Goal: Task Accomplishment & Management: Manage account settings

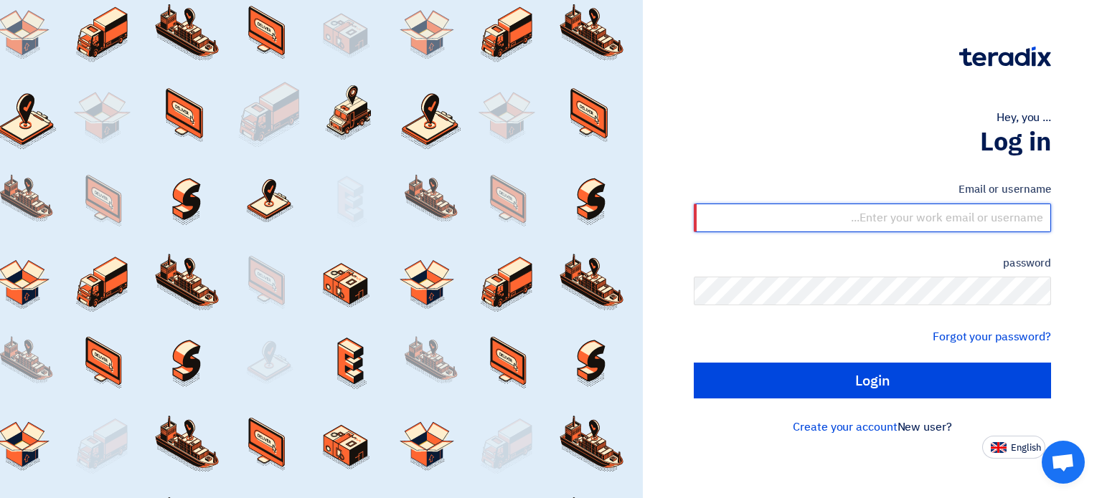
type input "[EMAIL_ADDRESS][DOMAIN_NAME]"
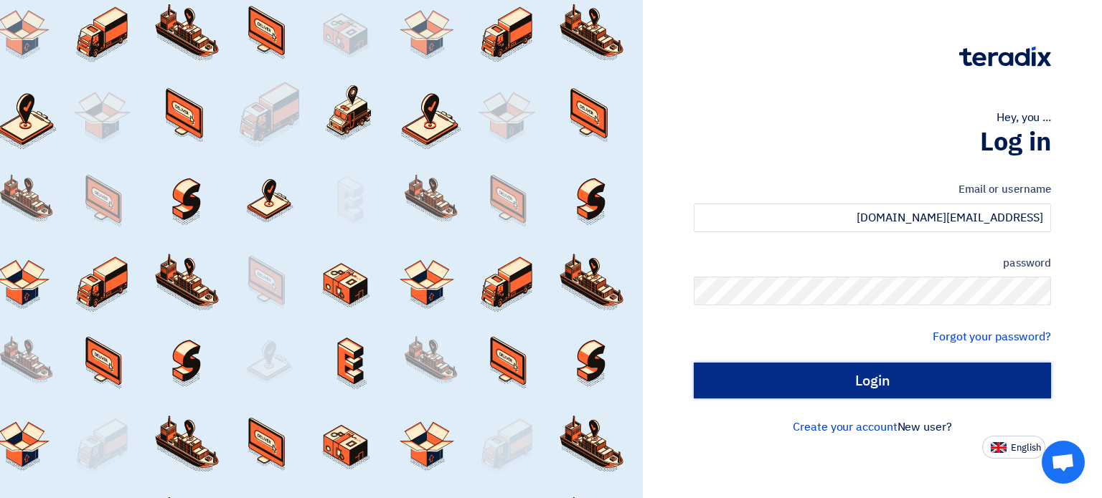
click at [879, 379] on input "Login" at bounding box center [872, 381] width 357 height 36
type input "Sign in"
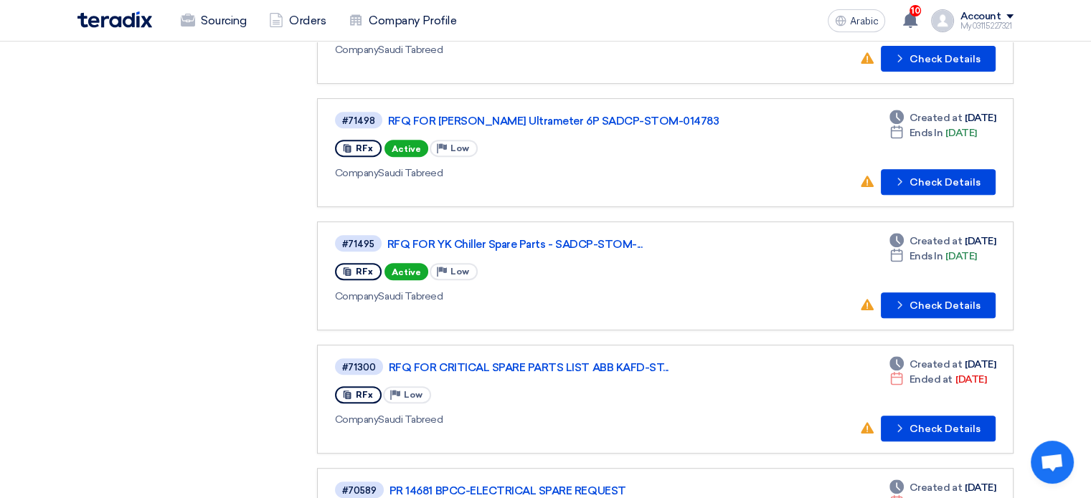
scroll to position [502, 0]
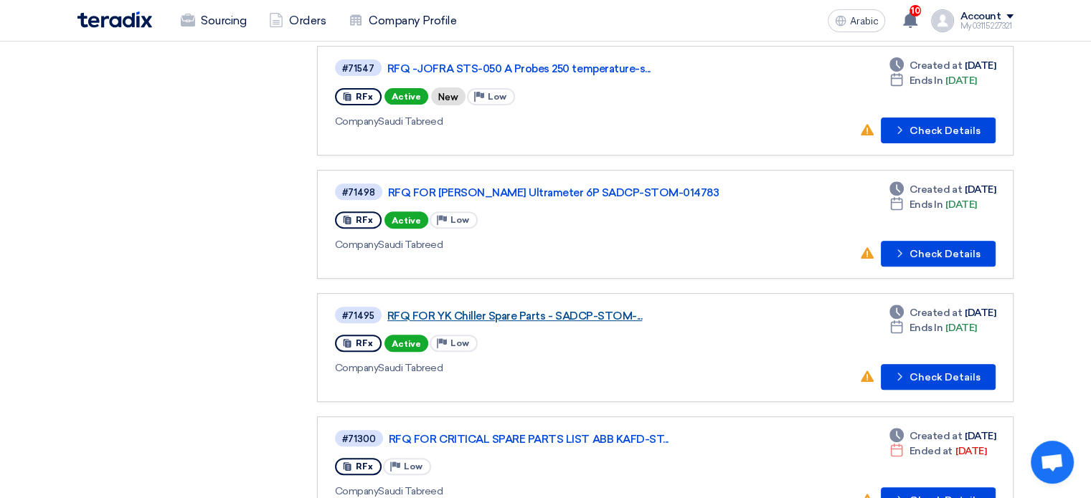
click at [473, 310] on font "RFQ FOR YK Chiller Spare Parts - SADCP-STOM-..." at bounding box center [514, 316] width 255 height 13
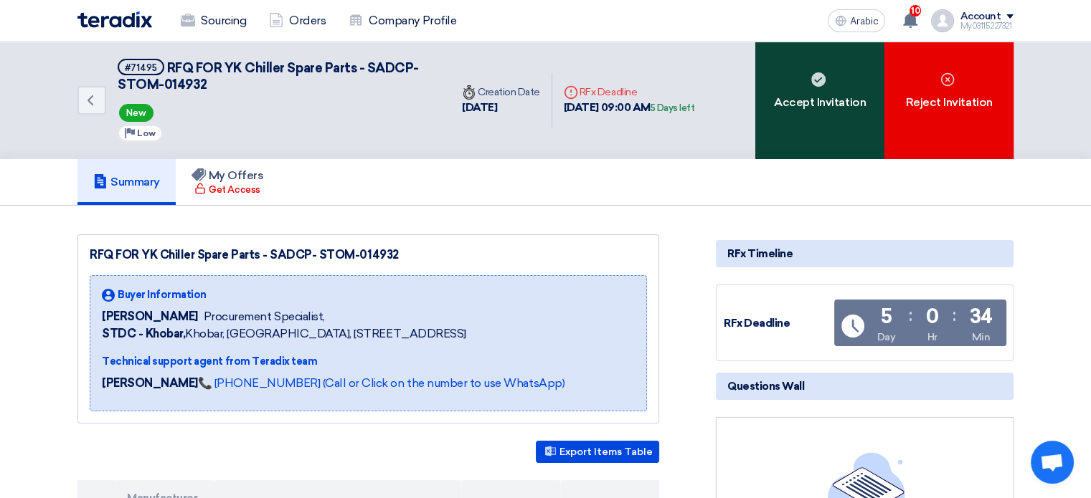
click at [804, 103] on font "Accept Invitation" at bounding box center [820, 102] width 92 height 14
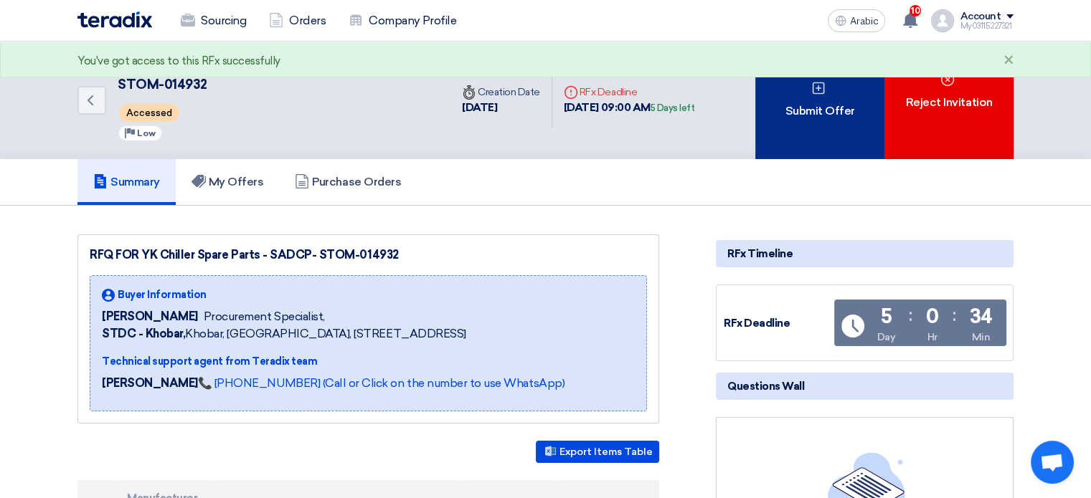
click at [806, 103] on font "Submit Offer" at bounding box center [820, 111] width 70 height 17
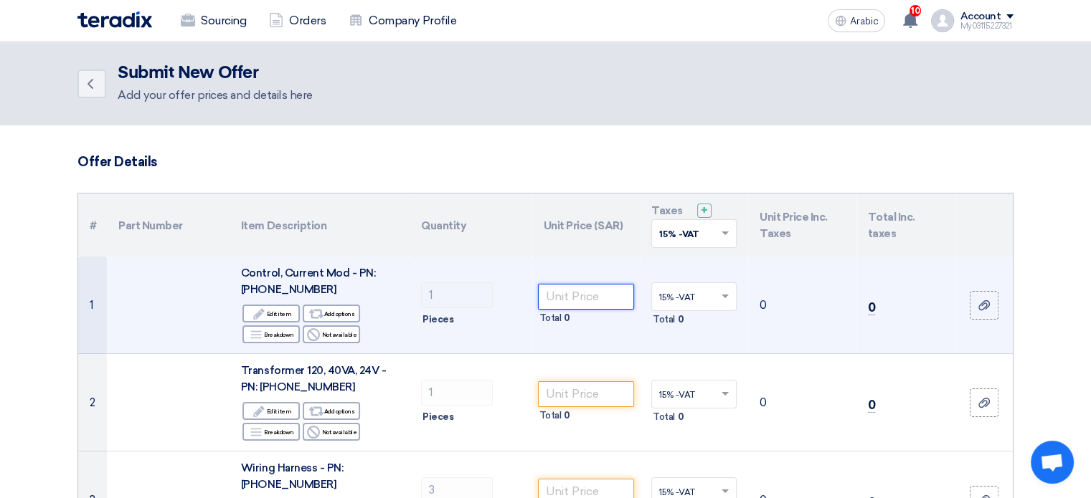
click at [595, 298] on input "number" at bounding box center [586, 297] width 97 height 26
paste input "31278"
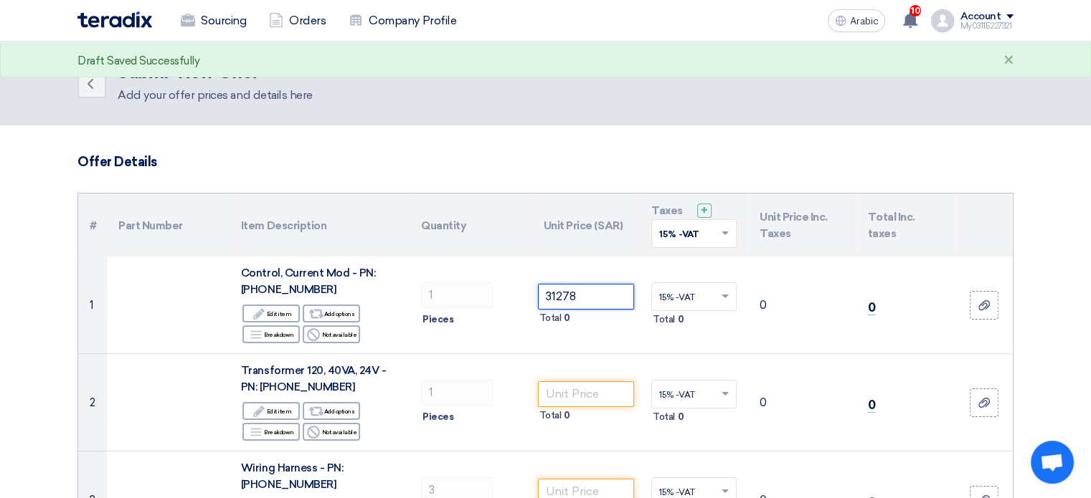
type input "31278"
click at [597, 154] on h3 "Offer Details" at bounding box center [545, 162] width 936 height 16
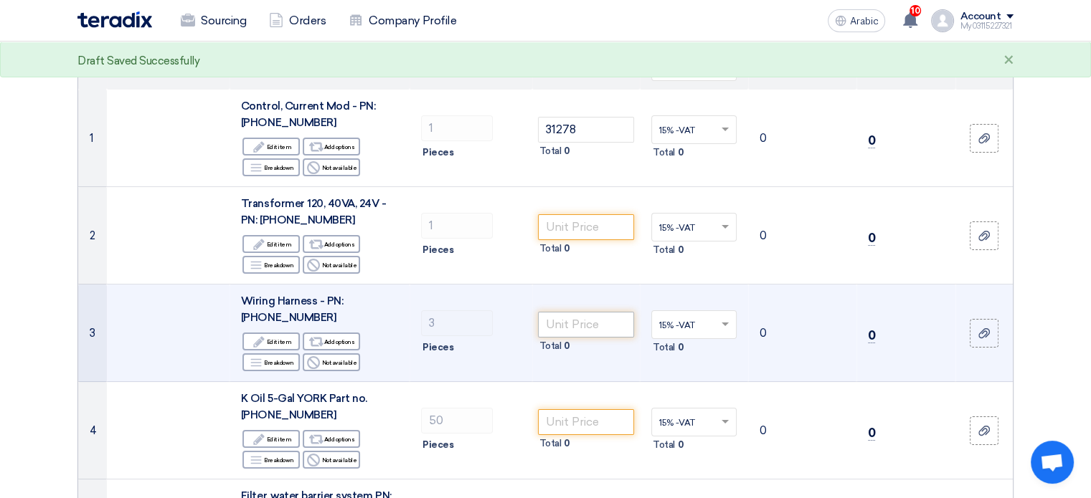
scroll to position [143, 0]
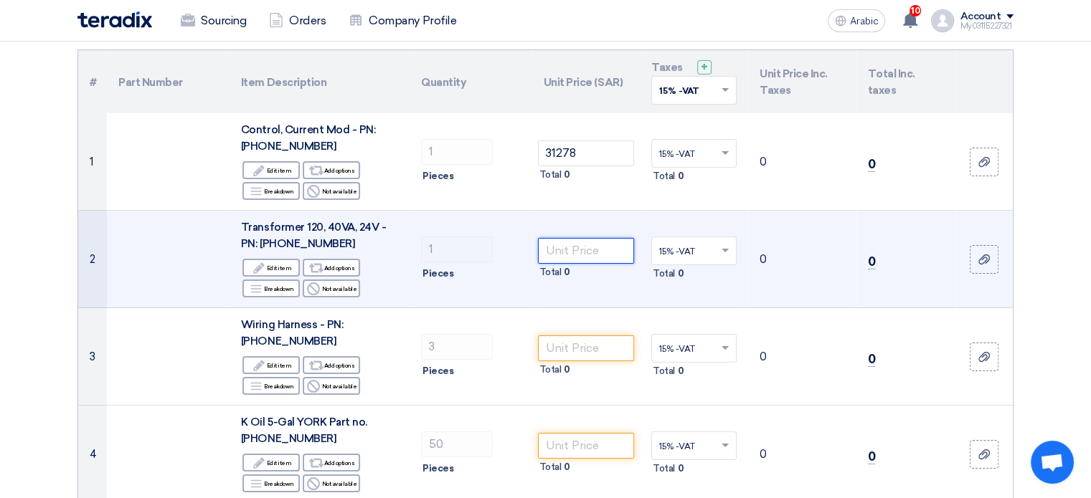
click at [585, 249] on input "number" at bounding box center [586, 251] width 97 height 26
paste input "1521"
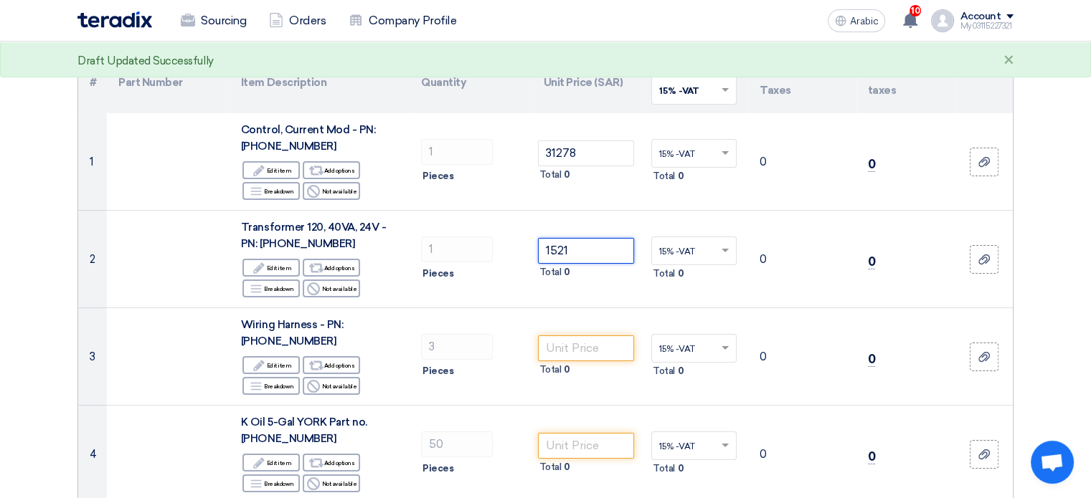
type input "1521"
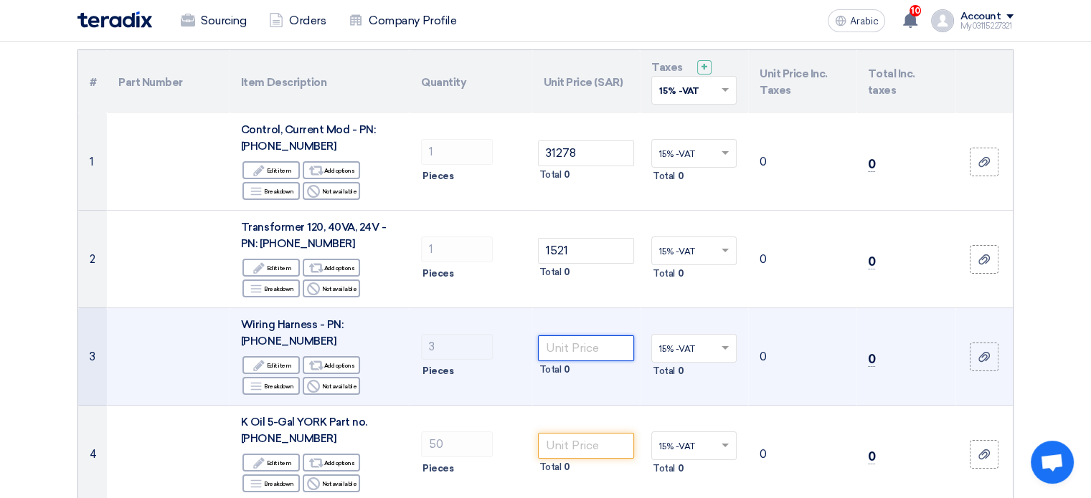
click at [603, 352] on input "number" at bounding box center [586, 349] width 97 height 26
paste input "3720.6"
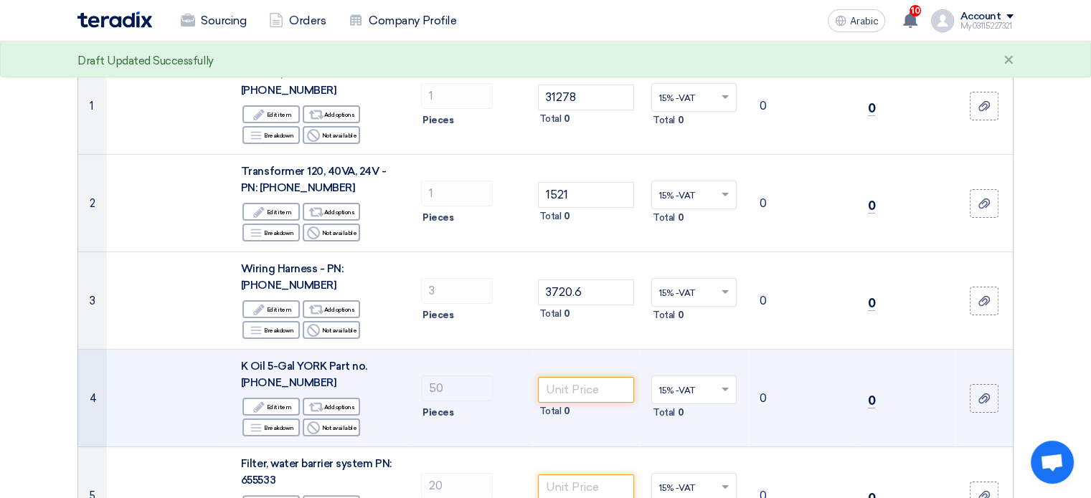
scroll to position [287, 0]
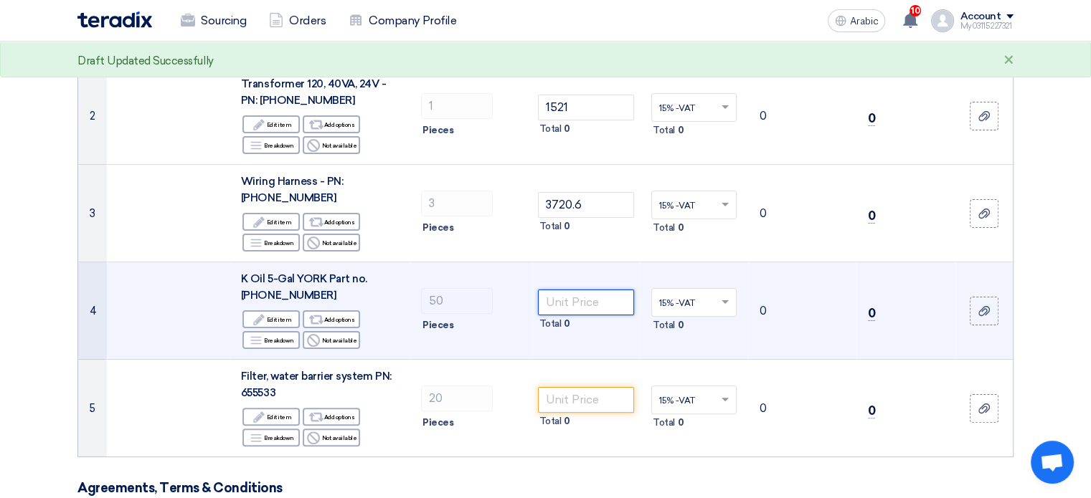
click at [577, 297] on input "number" at bounding box center [586, 303] width 97 height 26
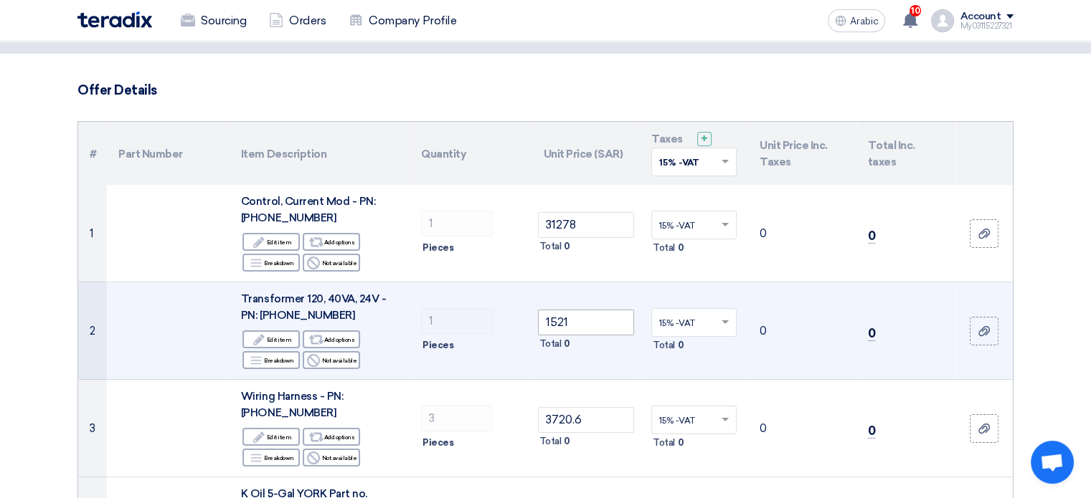
scroll to position [143, 0]
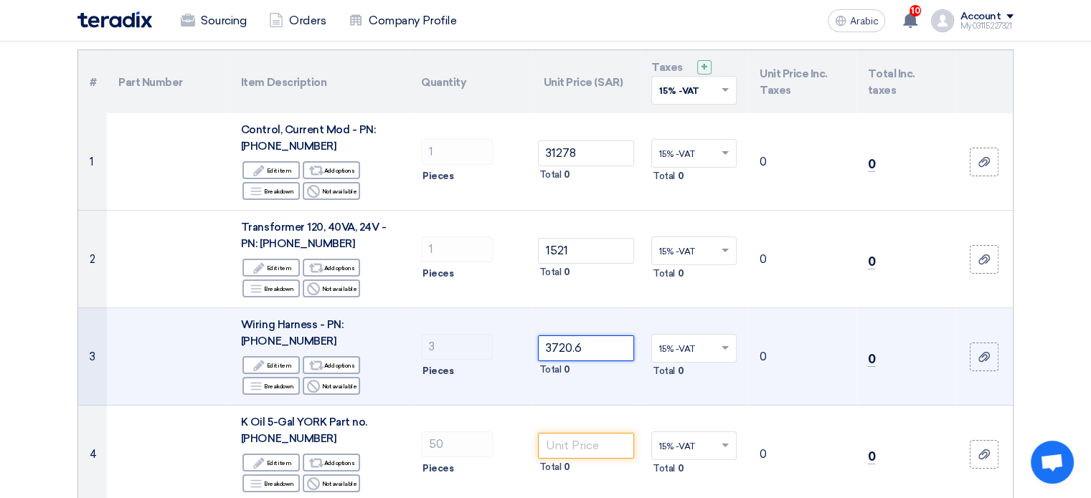
click at [594, 347] on input "3720.6" at bounding box center [586, 349] width 97 height 26
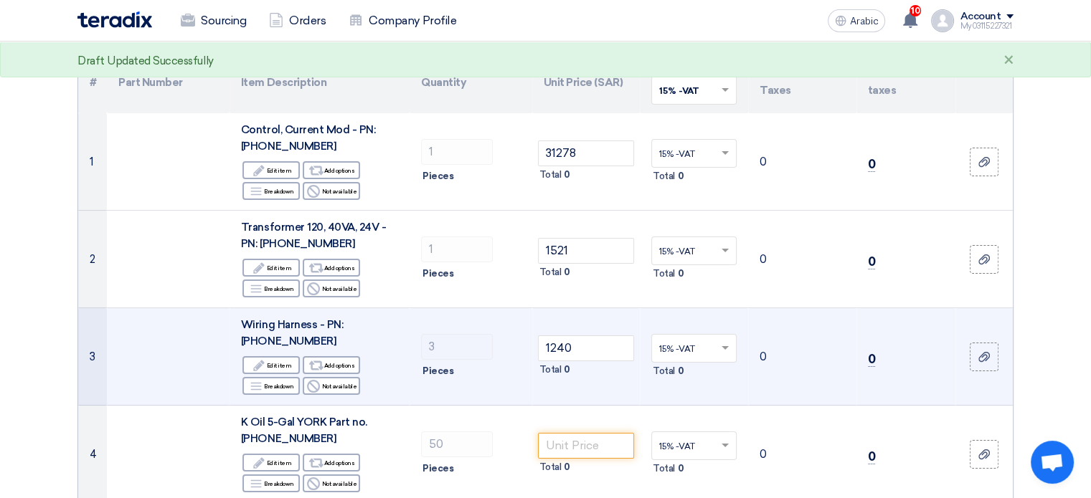
click at [539, 398] on td "1240 Total 0" at bounding box center [586, 357] width 108 height 98
click at [577, 341] on input "1240" at bounding box center [586, 349] width 97 height 26
type input "1240.2"
click at [505, 384] on td "3 Pieces" at bounding box center [471, 357] width 123 height 98
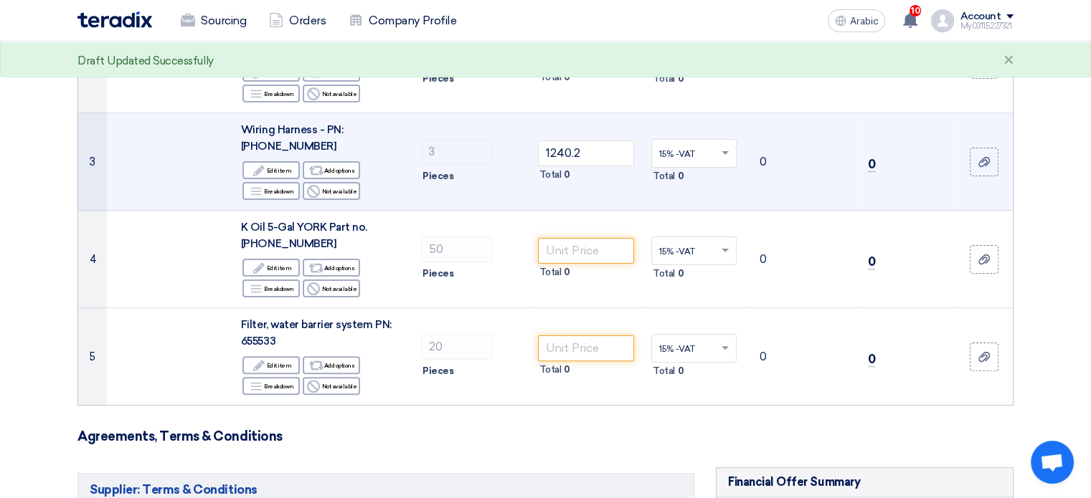
scroll to position [359, 0]
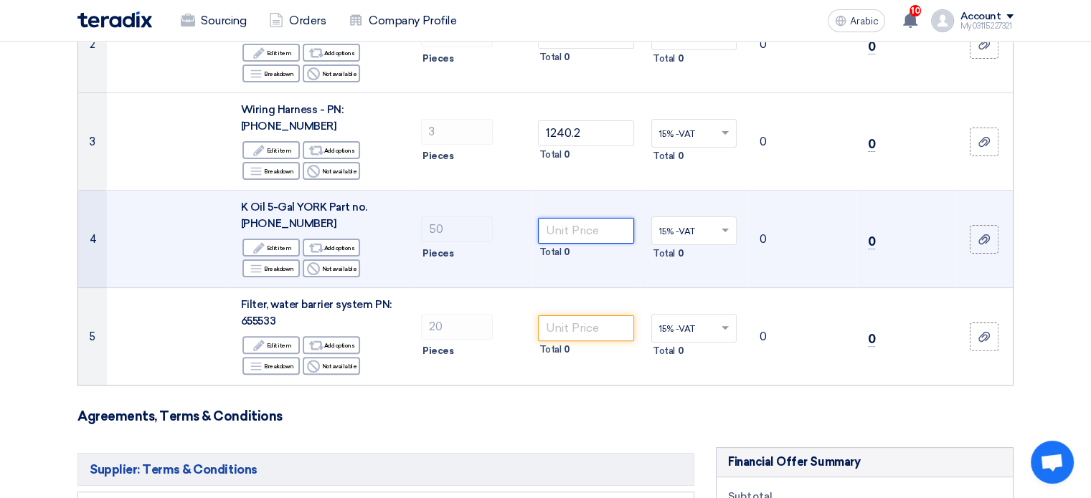
click at [590, 233] on input "number" at bounding box center [586, 231] width 97 height 26
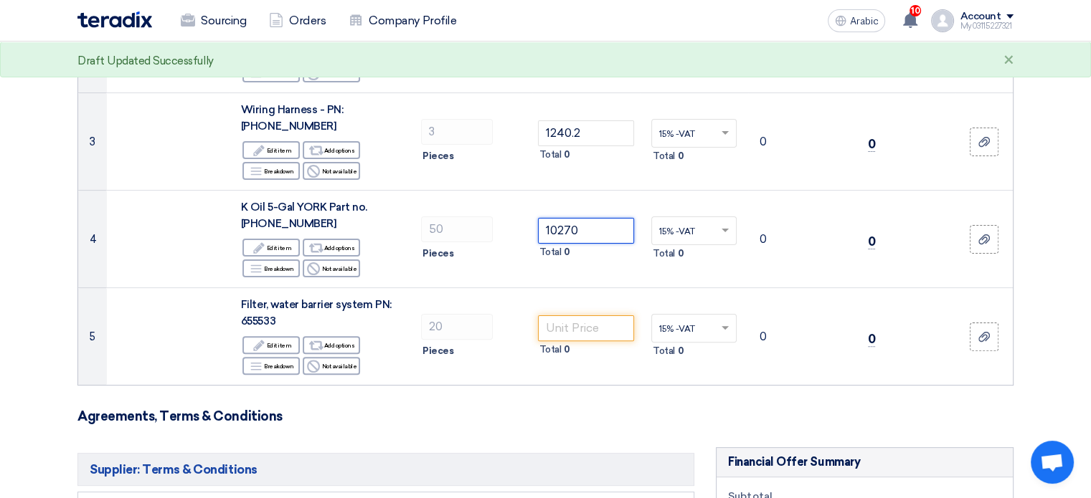
type input "10270"
click at [572, 429] on form "Offer Details # Part Number Item Description Quantity Unit Price (SAR) Taxes + …" at bounding box center [545, 370] width 936 height 1149
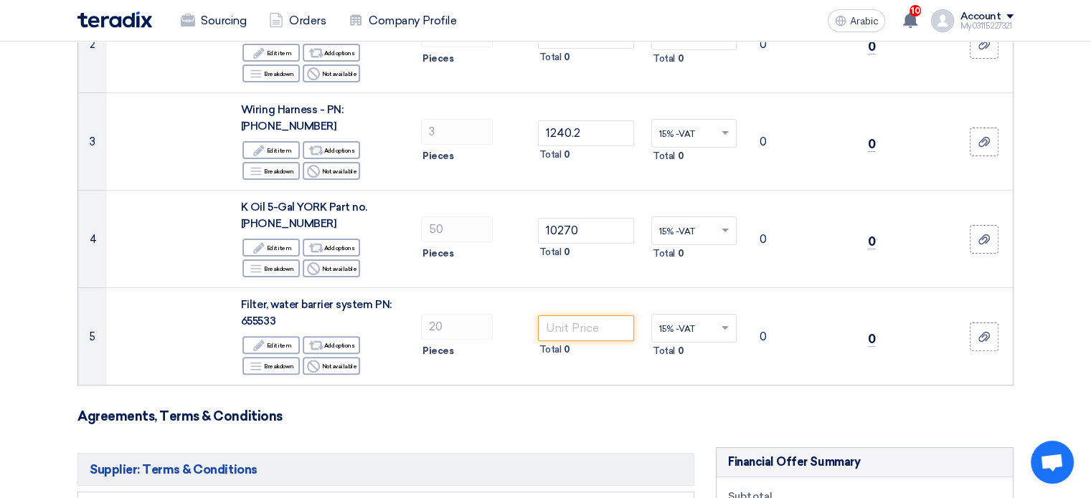
click at [1036, 149] on section "Offer Details # Part Number Item Description Quantity Unit Price (SAR) Taxes + …" at bounding box center [545, 379] width 1091 height 1224
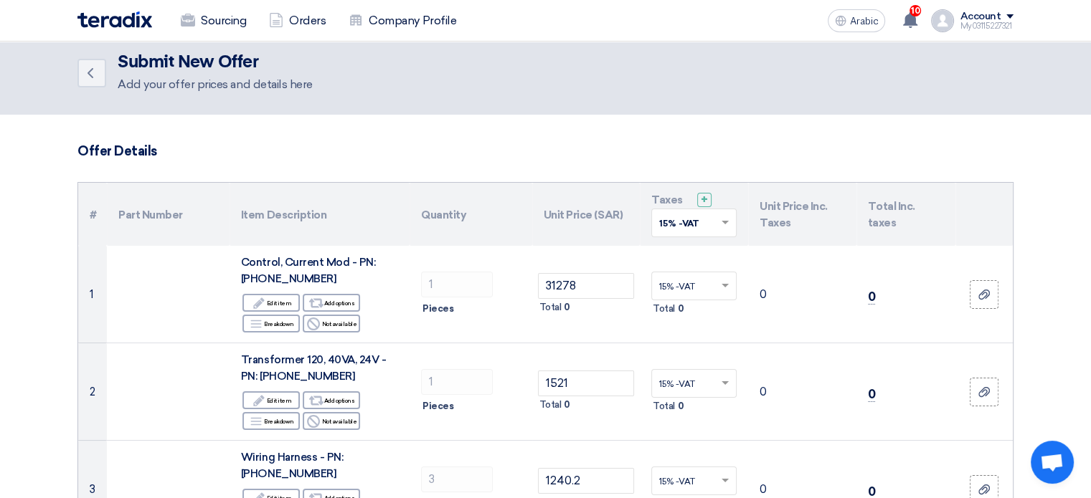
scroll to position [0, 0]
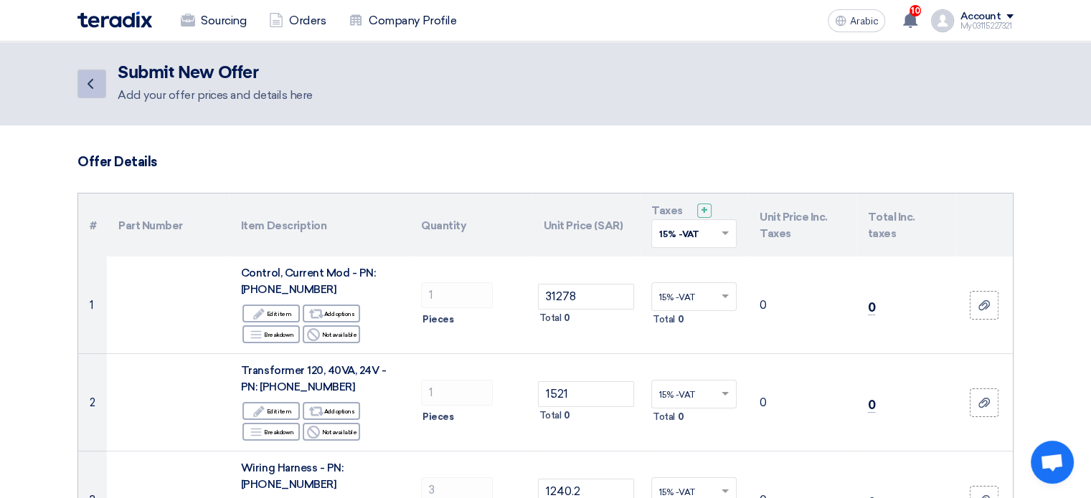
click at [80, 84] on link "Back" at bounding box center [91, 84] width 29 height 29
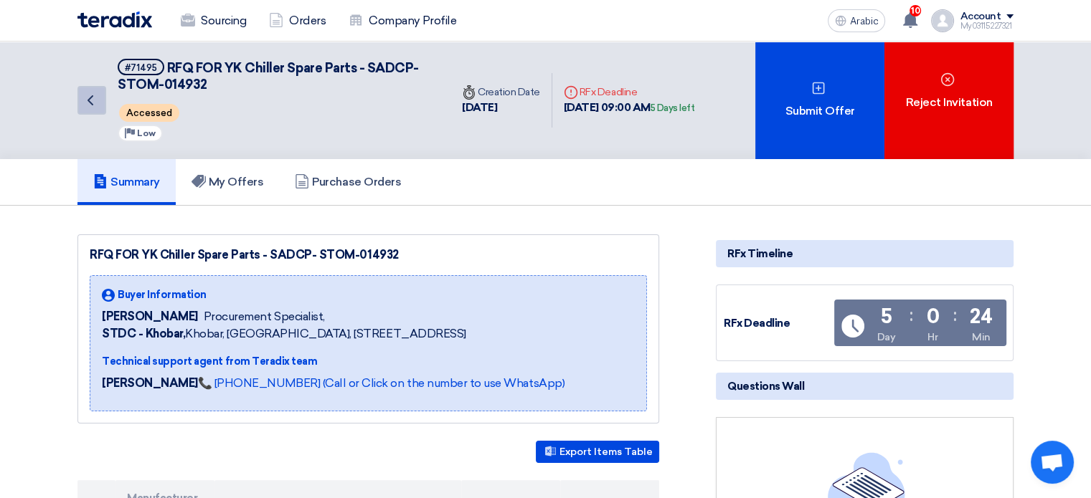
click at [98, 97] on icon "Back" at bounding box center [90, 100] width 17 height 17
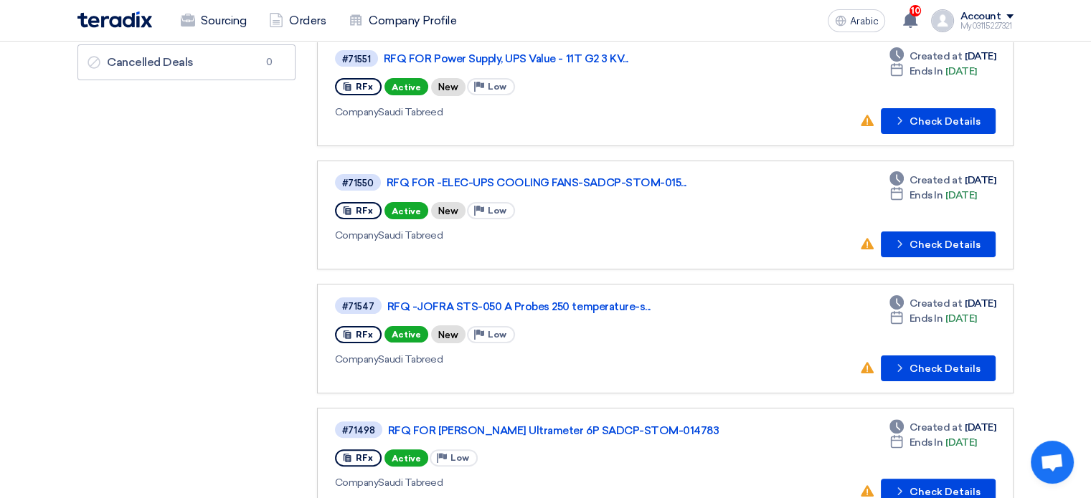
scroll to position [287, 0]
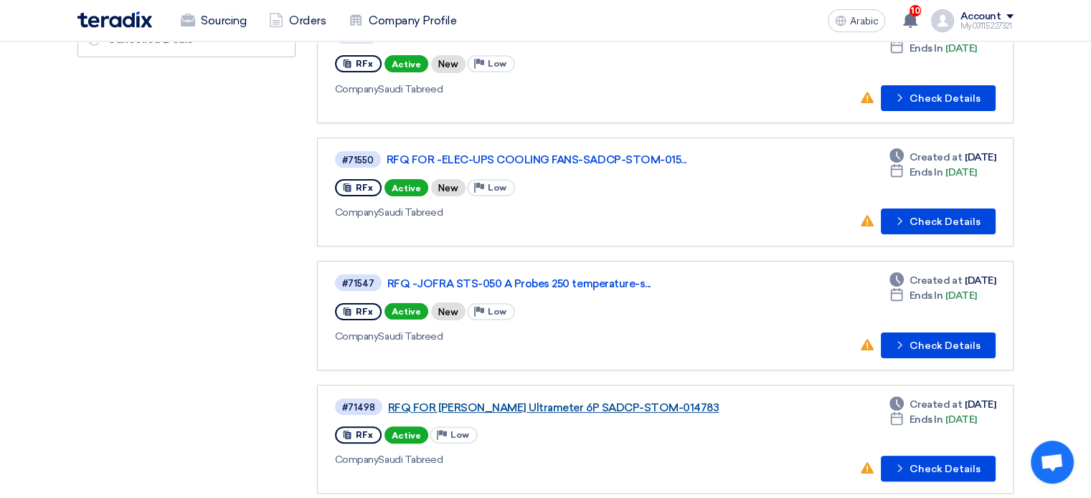
click at [465, 402] on font "RFQ FOR [PERSON_NAME] Ultrameter 6P SADCP-STOM-014783" at bounding box center [553, 408] width 331 height 13
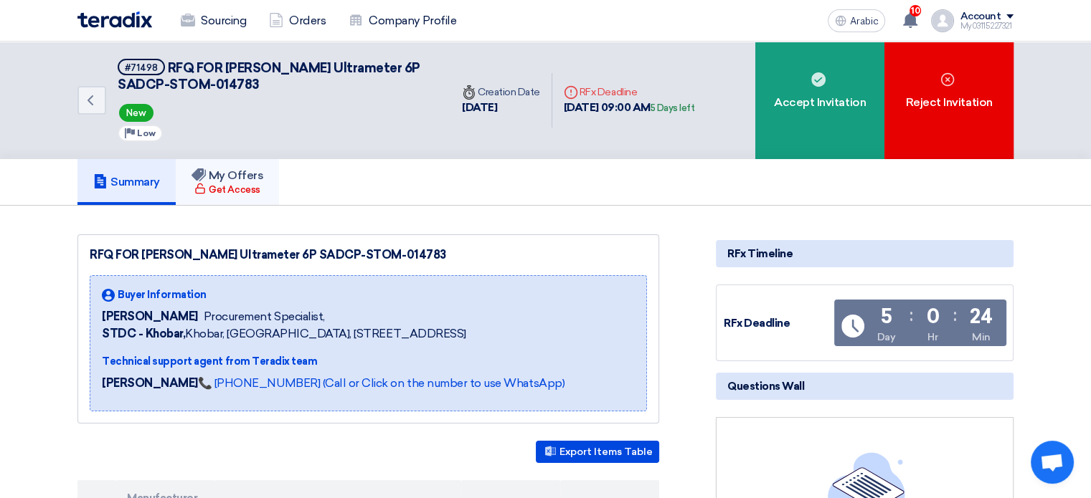
click at [250, 184] on font "Get Access" at bounding box center [234, 189] width 51 height 11
click at [88, 97] on icon "Back" at bounding box center [90, 100] width 17 height 17
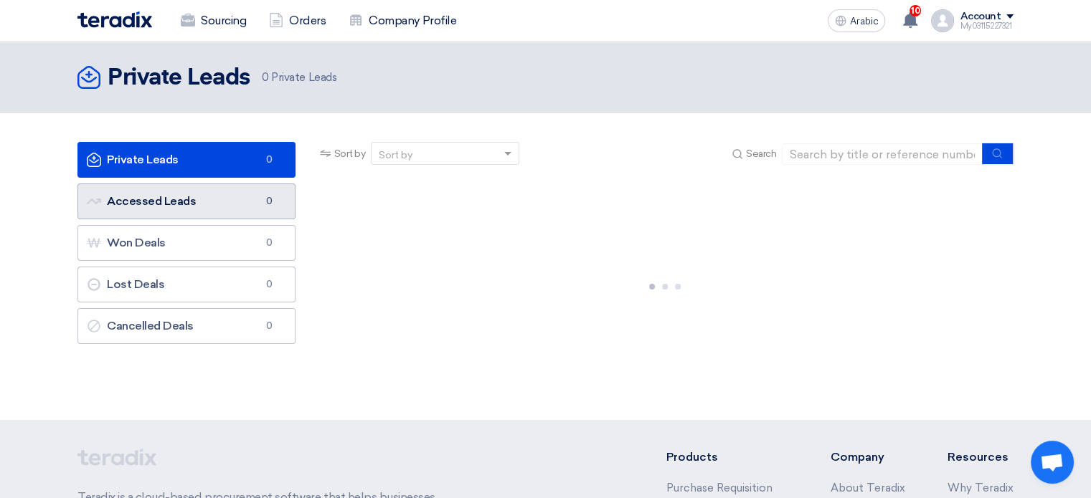
click at [161, 196] on font "Accessed Leads" at bounding box center [151, 201] width 89 height 14
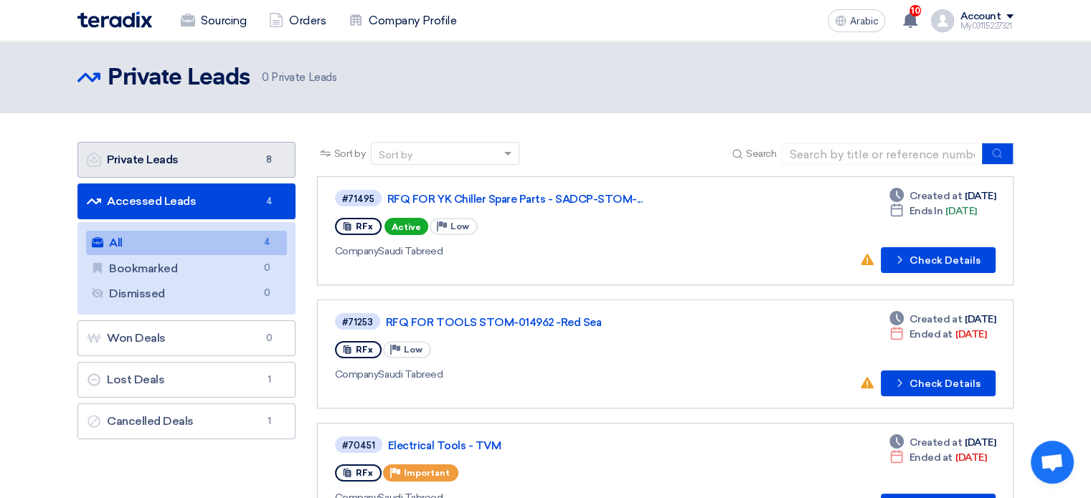
click at [190, 163] on link "Private Leads Private Leads 8" at bounding box center [186, 160] width 218 height 36
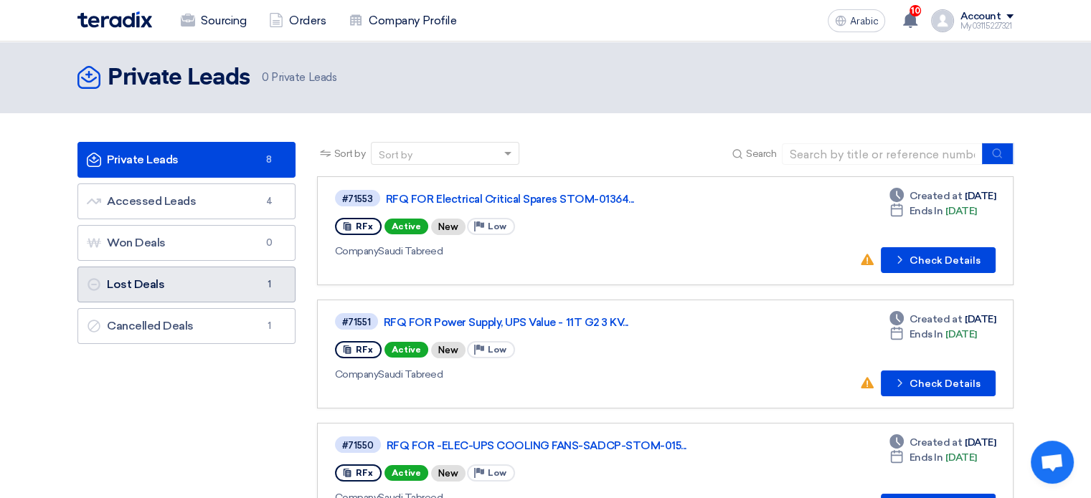
click at [192, 295] on link "Lost Deals Lost Deals 1" at bounding box center [186, 285] width 218 height 36
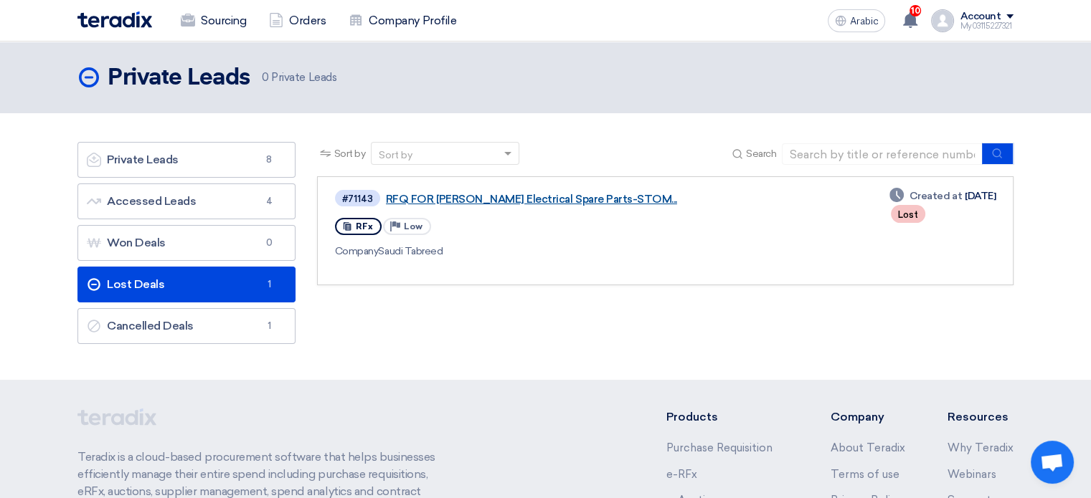
click at [569, 199] on font "RFQ FOR [PERSON_NAME] Electrical Spare Parts-STOM..." at bounding box center [531, 199] width 291 height 13
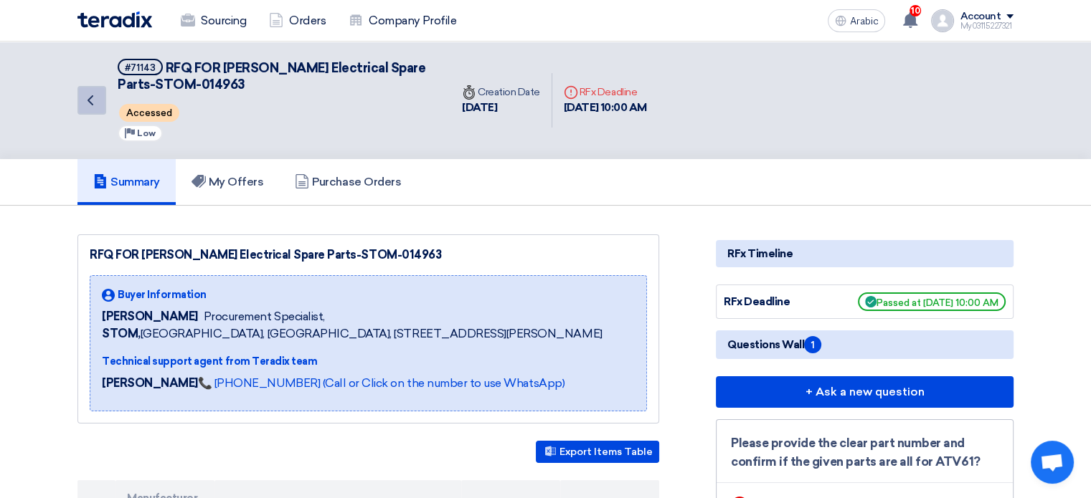
click at [95, 96] on icon "Back" at bounding box center [90, 100] width 17 height 17
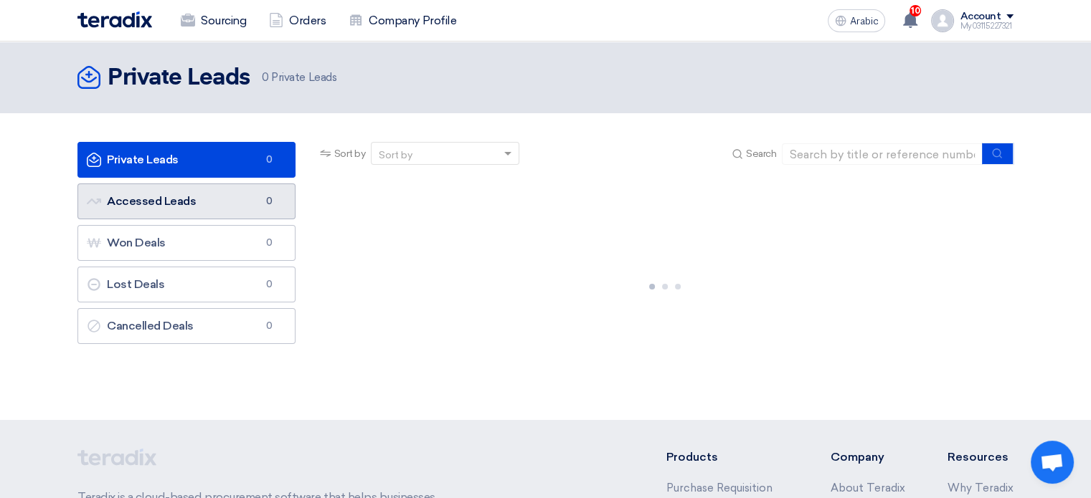
click at [181, 197] on font "Accessed Leads" at bounding box center [151, 201] width 89 height 14
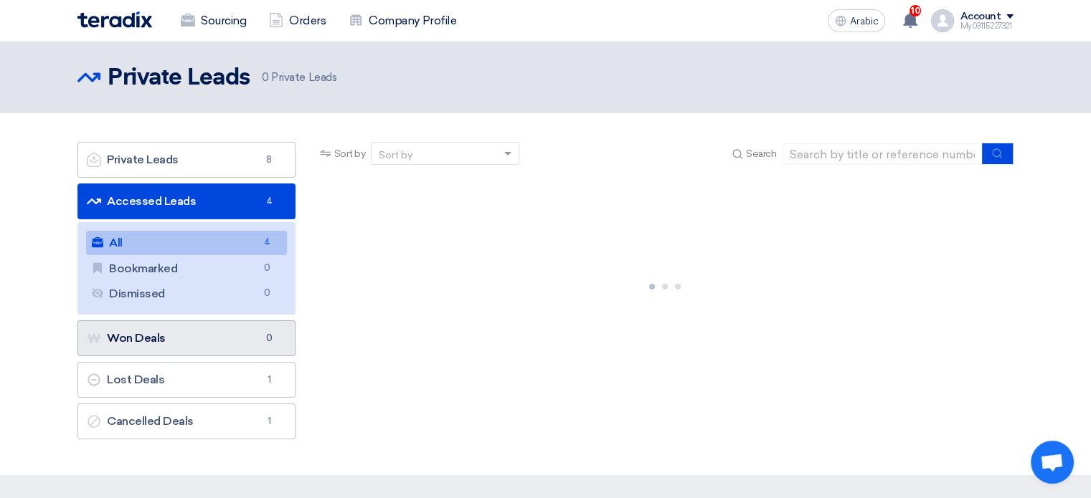
click at [238, 341] on link "Won Deals Won Deals 0" at bounding box center [186, 339] width 218 height 36
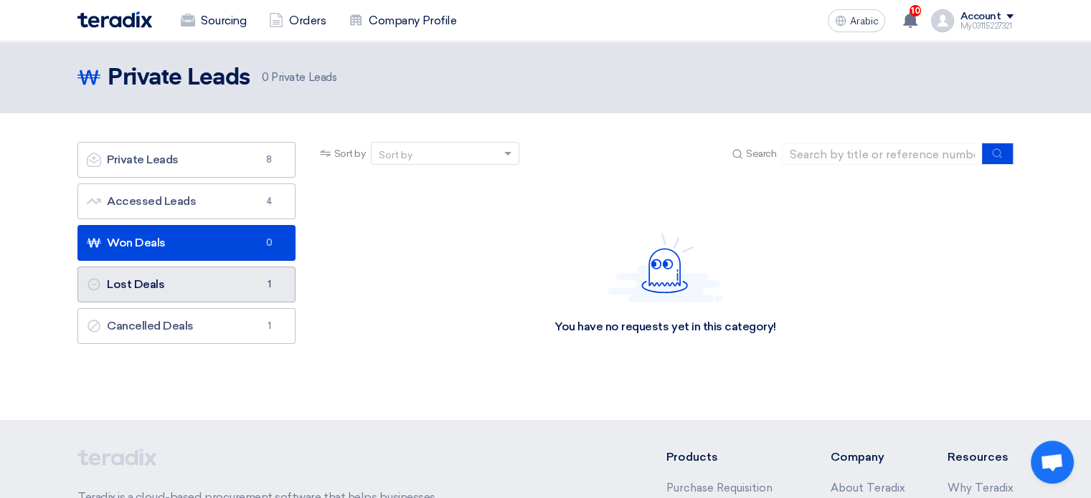
click at [201, 279] on link "Lost Deals Lost Deals 1" at bounding box center [186, 285] width 218 height 36
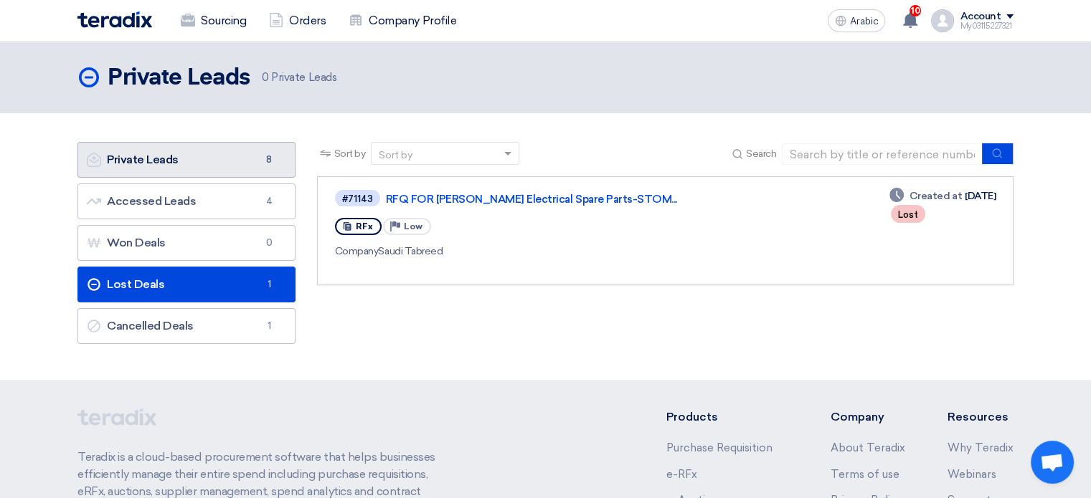
click at [188, 166] on link "Private Leads Private Leads 8" at bounding box center [186, 160] width 218 height 36
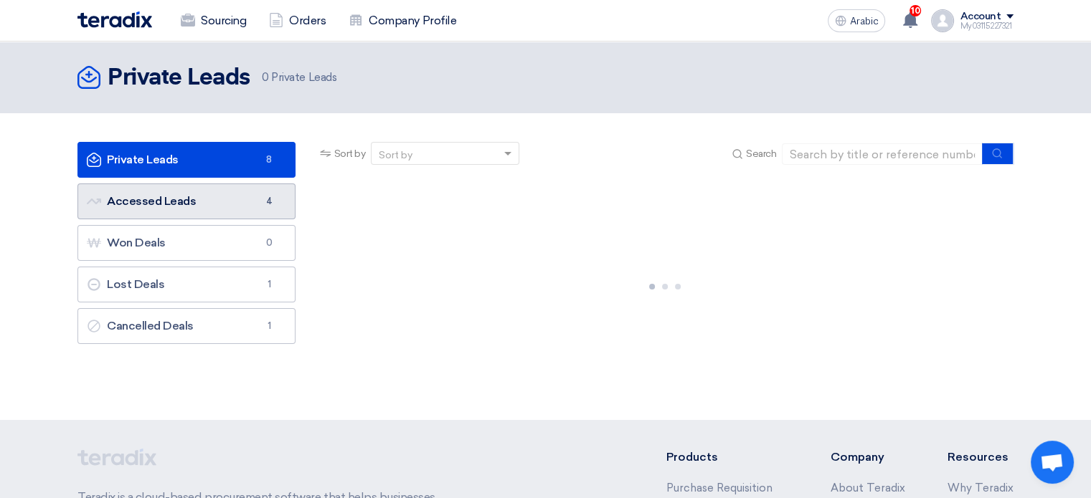
click at [202, 193] on link "Accessed Leads Accessed Leads 4" at bounding box center [186, 202] width 218 height 36
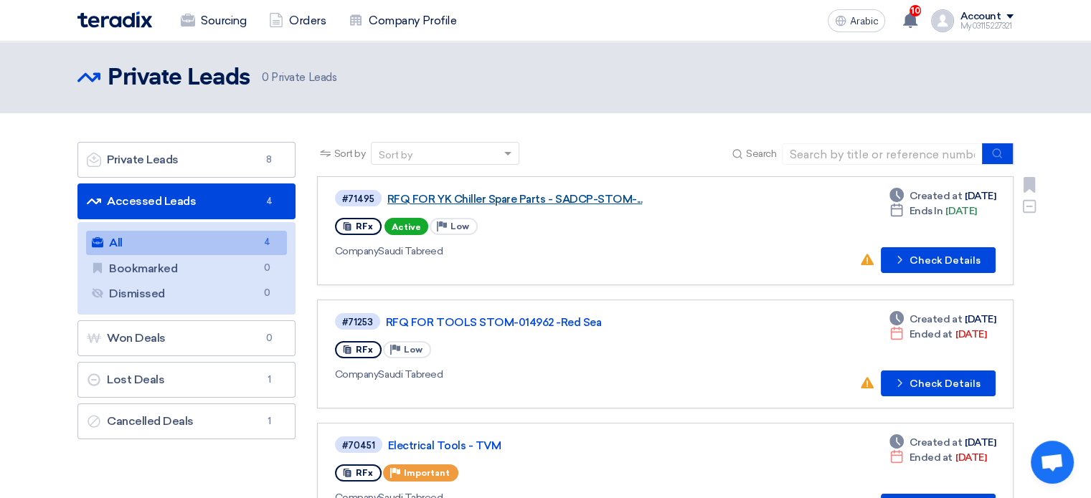
click at [554, 199] on font "RFQ FOR YK Chiller Spare Parts - SADCP-STOM-..." at bounding box center [514, 199] width 255 height 13
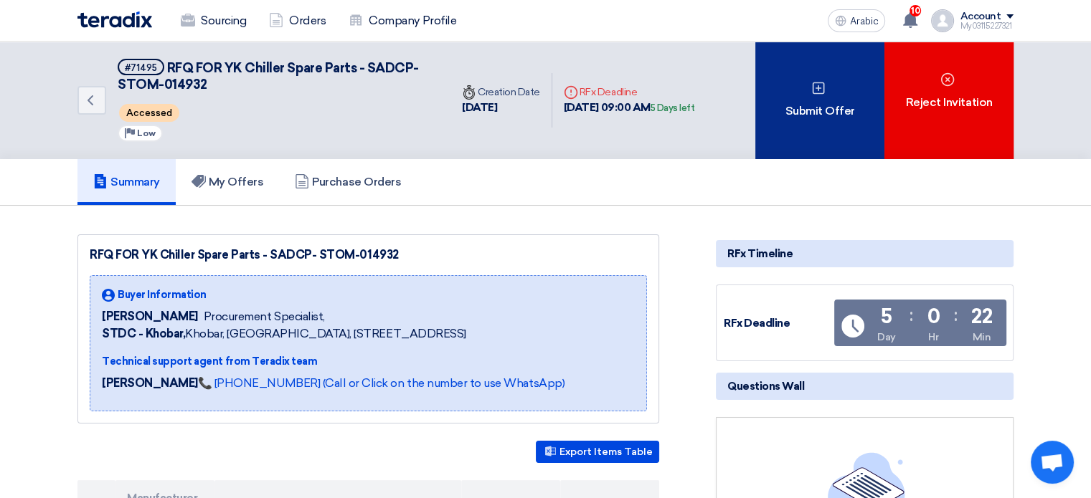
click at [814, 108] on font "Submit Offer" at bounding box center [820, 111] width 70 height 14
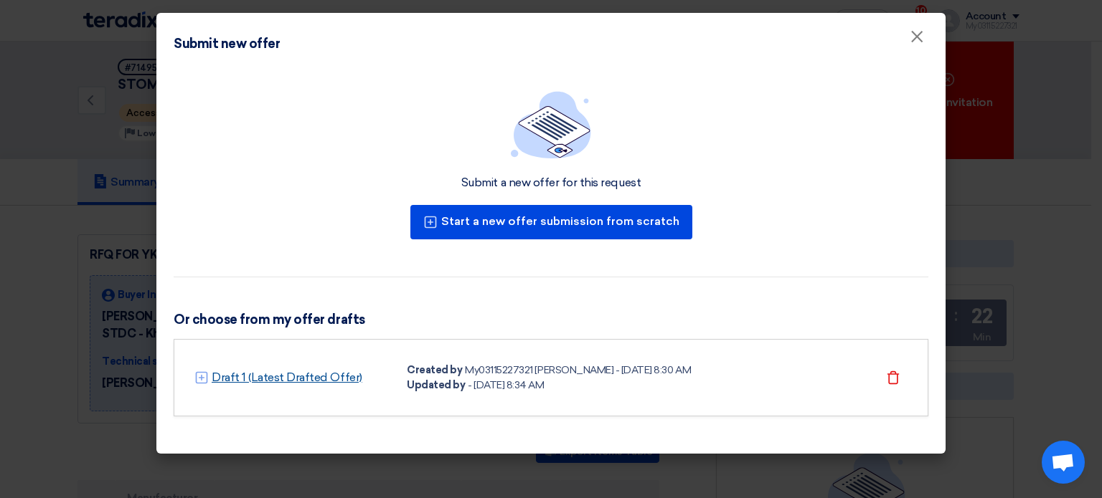
click at [315, 378] on font "Draft 1 (Latest Drafted Offer)" at bounding box center [287, 378] width 151 height 14
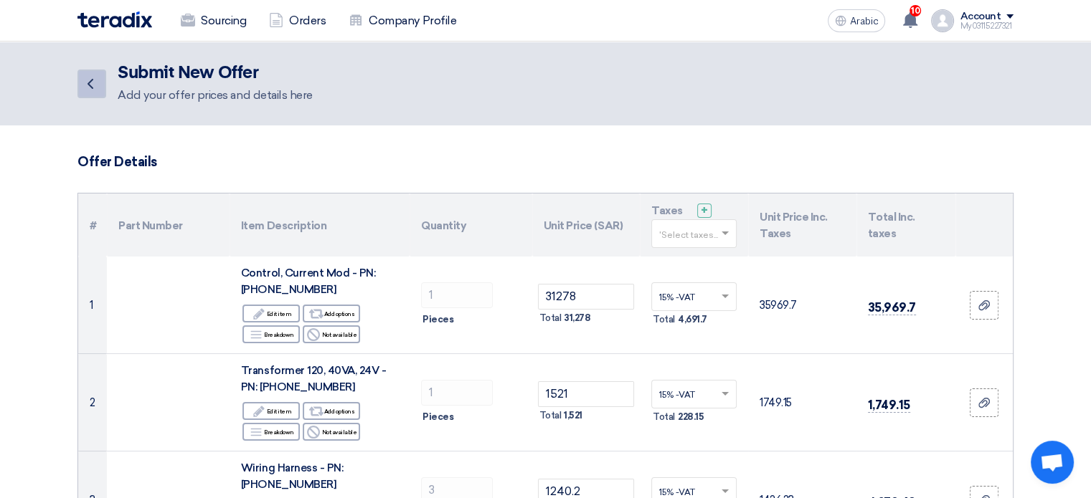
click at [98, 81] on icon "Back" at bounding box center [90, 83] width 17 height 17
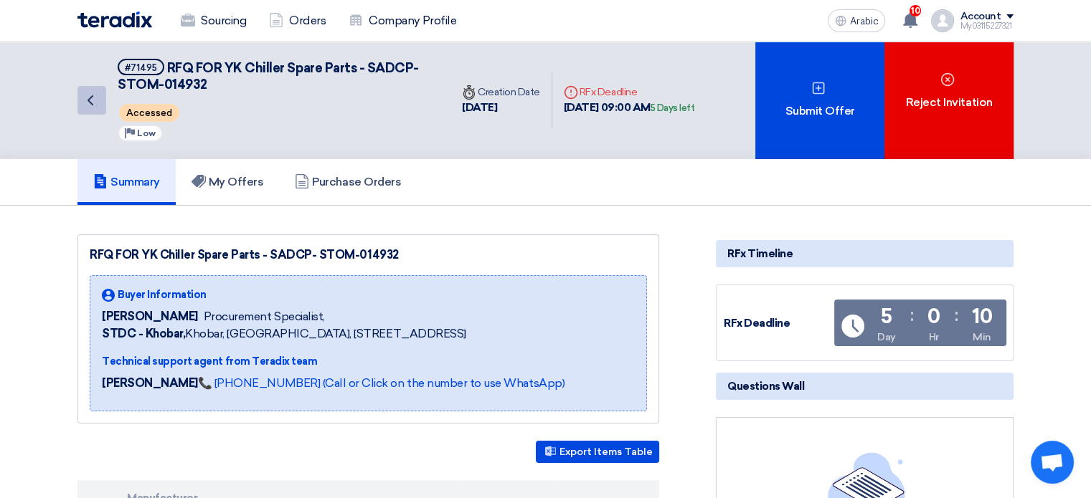
click at [100, 110] on link "Back" at bounding box center [91, 100] width 29 height 29
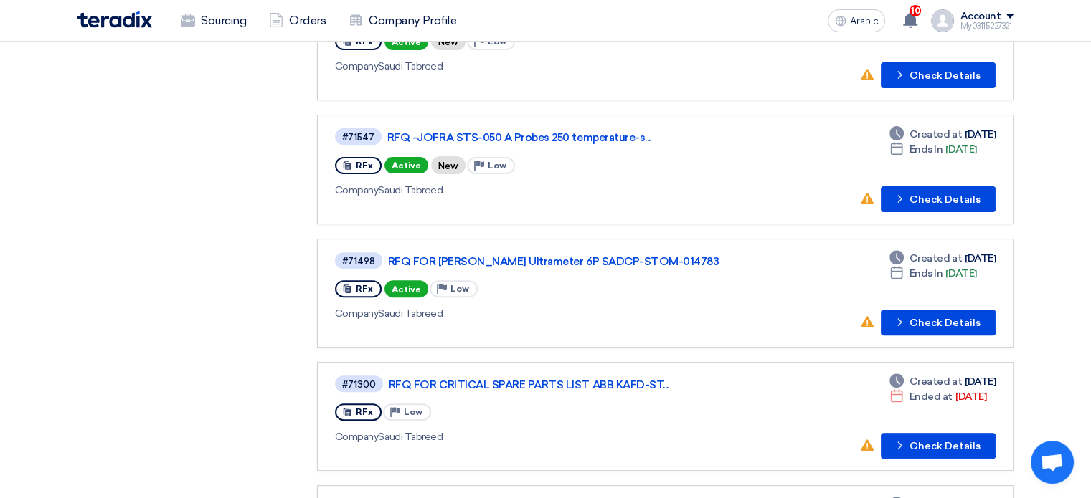
scroll to position [432, 0]
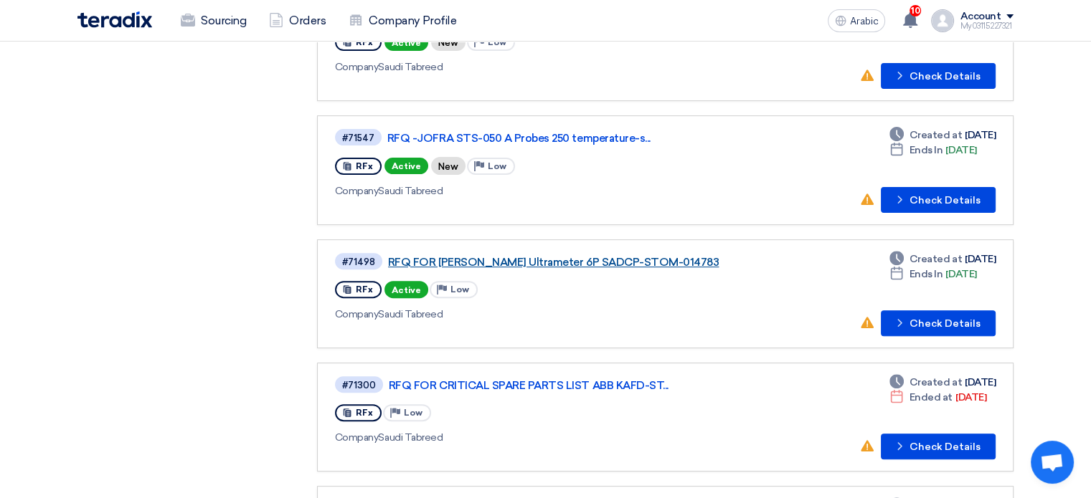
click at [490, 256] on font "RFQ FOR [PERSON_NAME] Ultrameter 6P SADCP-STOM-014783" at bounding box center [553, 262] width 331 height 13
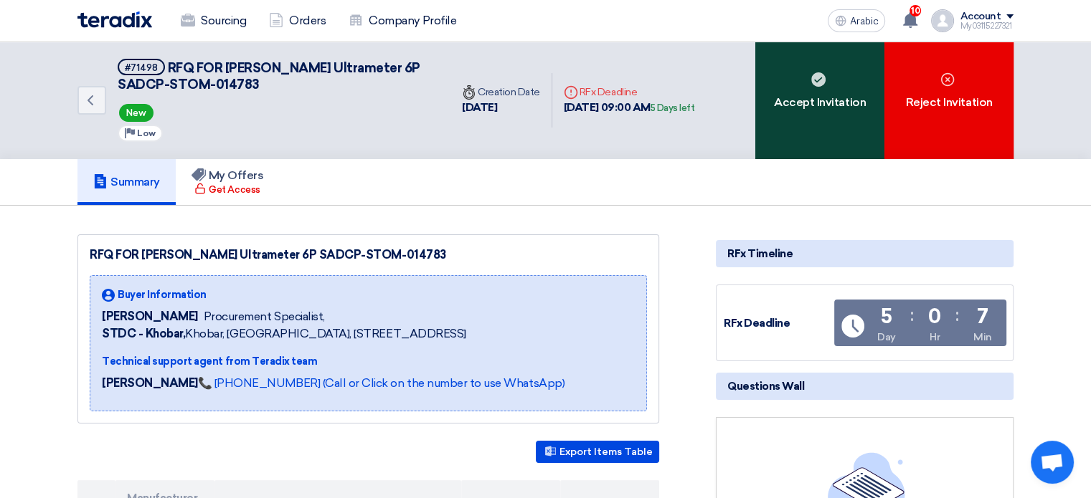
click at [815, 79] on use at bounding box center [818, 79] width 14 height 14
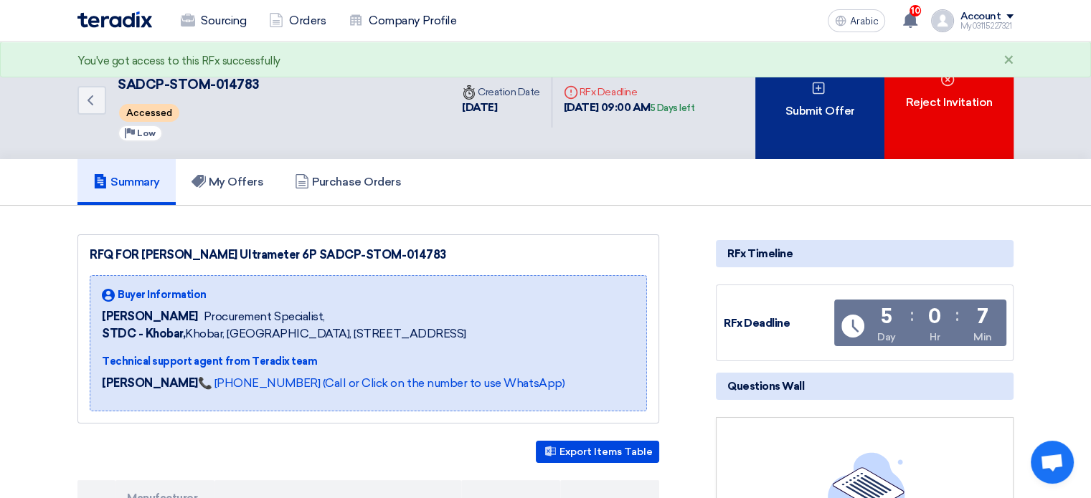
click at [818, 83] on icon at bounding box center [818, 88] width 14 height 14
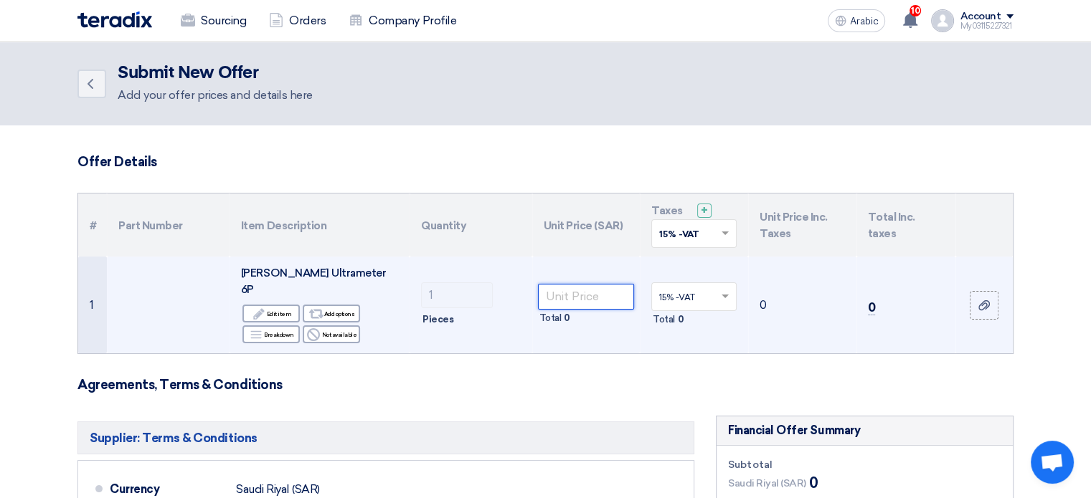
click at [565, 288] on input "number" at bounding box center [586, 297] width 97 height 26
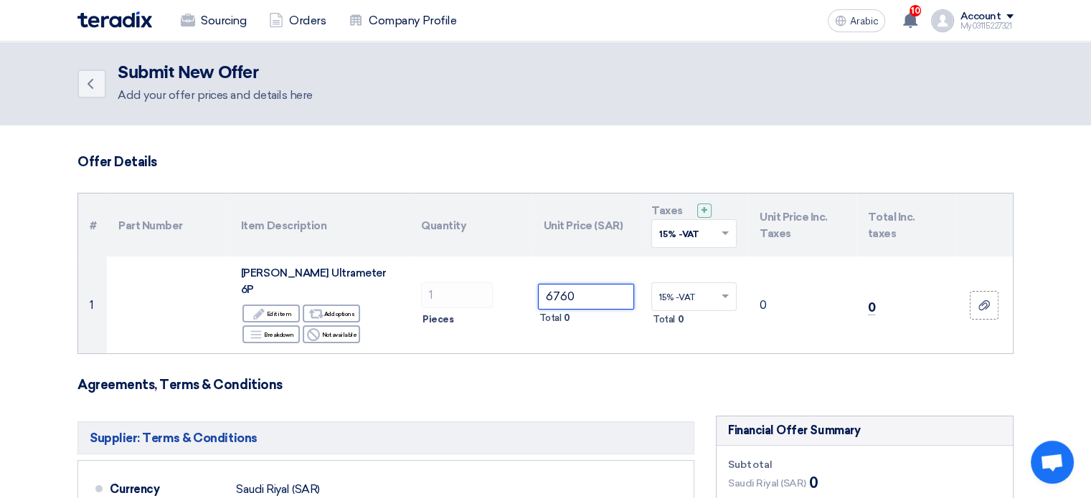
type input "6760"
click at [88, 82] on use at bounding box center [90, 84] width 6 height 10
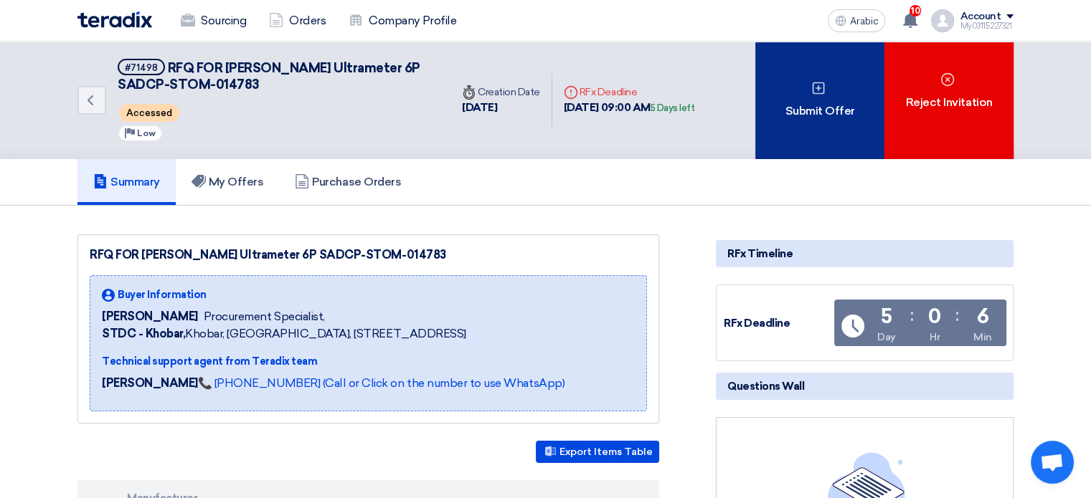
click at [825, 95] on div "Submit Offer" at bounding box center [819, 101] width 129 height 118
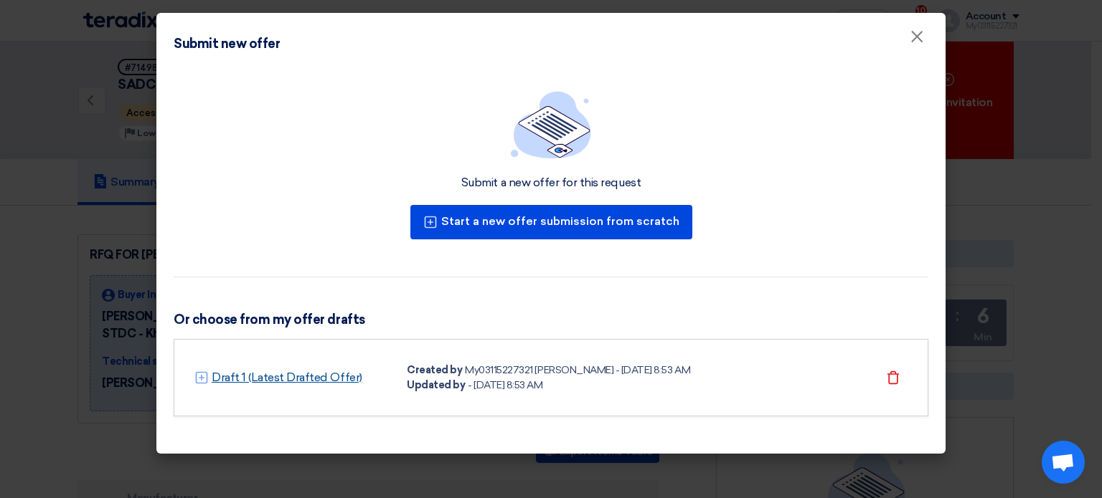
click at [258, 379] on font "Draft 1 (Latest Drafted Offer)" at bounding box center [287, 378] width 151 height 14
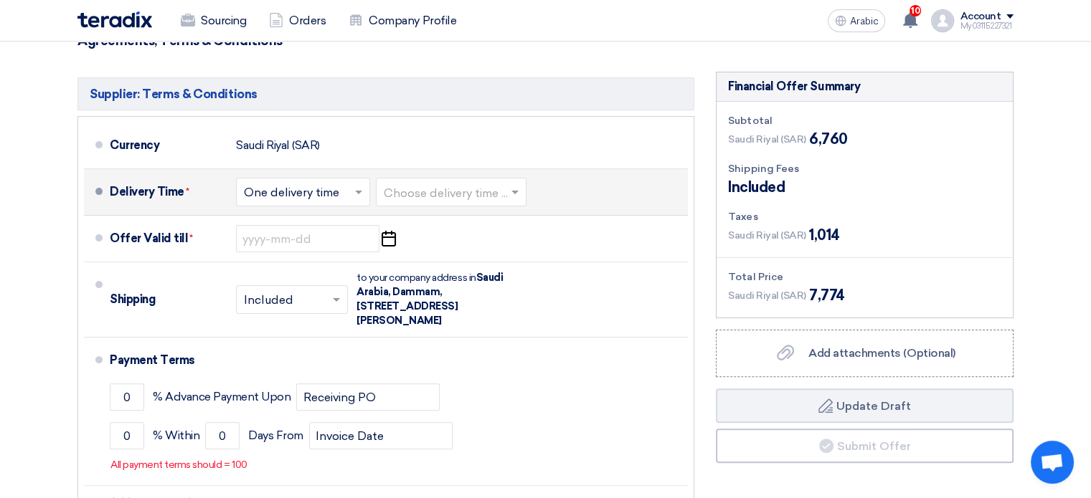
scroll to position [359, 0]
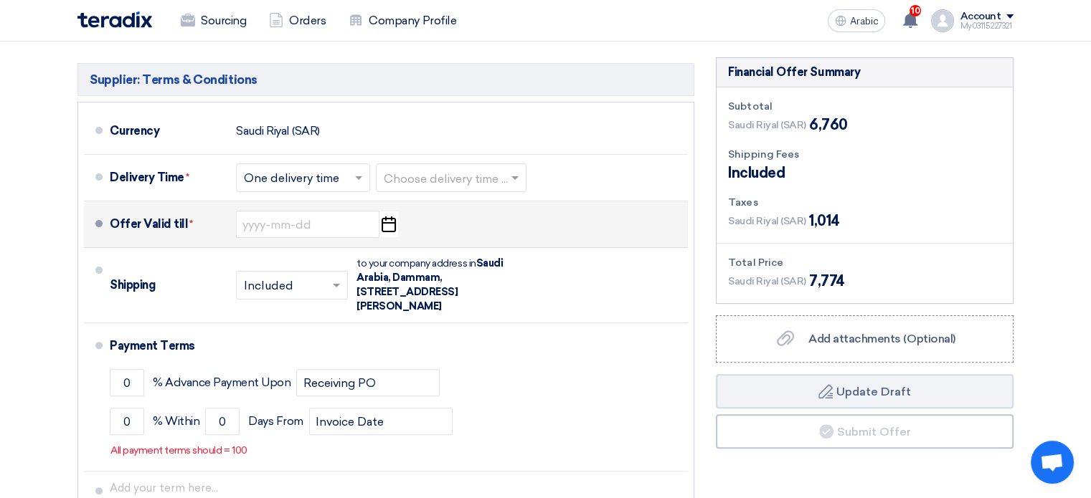
click at [396, 212] on icon "Pick a date" at bounding box center [388, 225] width 19 height 26
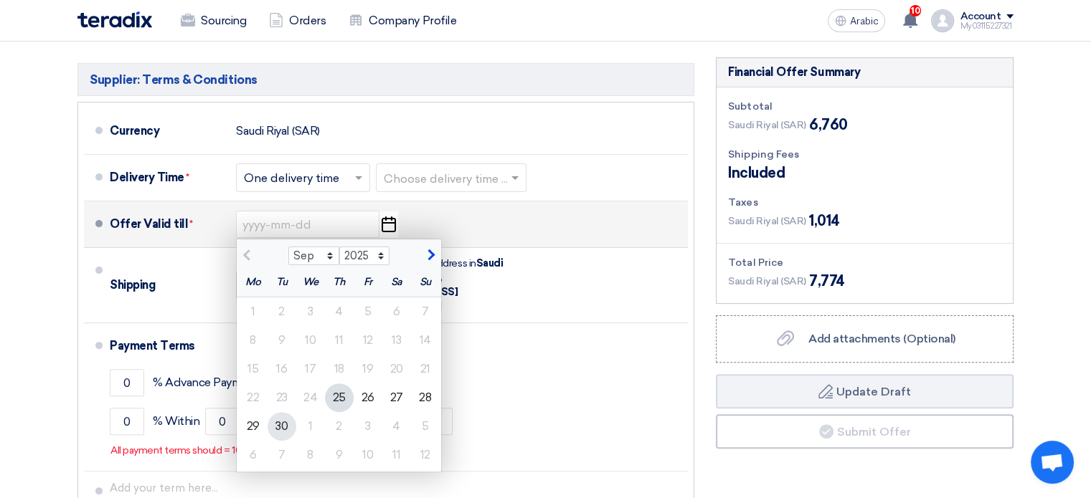
click at [283, 420] on font "30" at bounding box center [281, 427] width 12 height 14
type input "[DATE]"
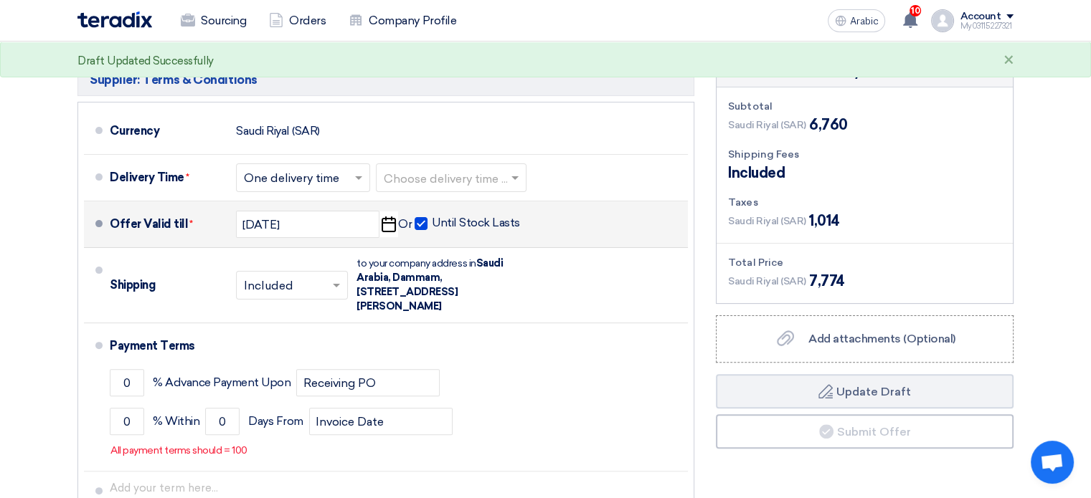
click at [391, 212] on icon "Pick a date" at bounding box center [388, 225] width 19 height 26
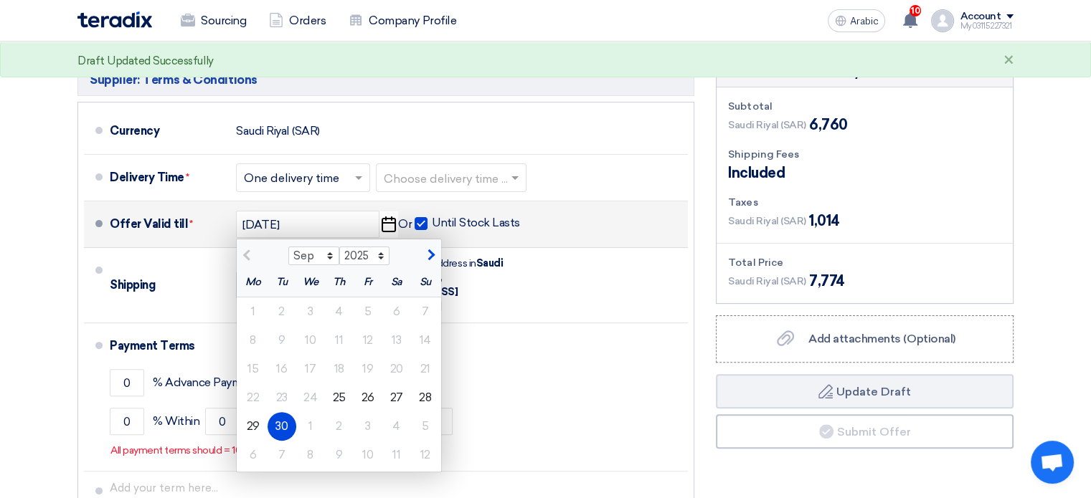
click at [281, 420] on font "30" at bounding box center [281, 427] width 12 height 14
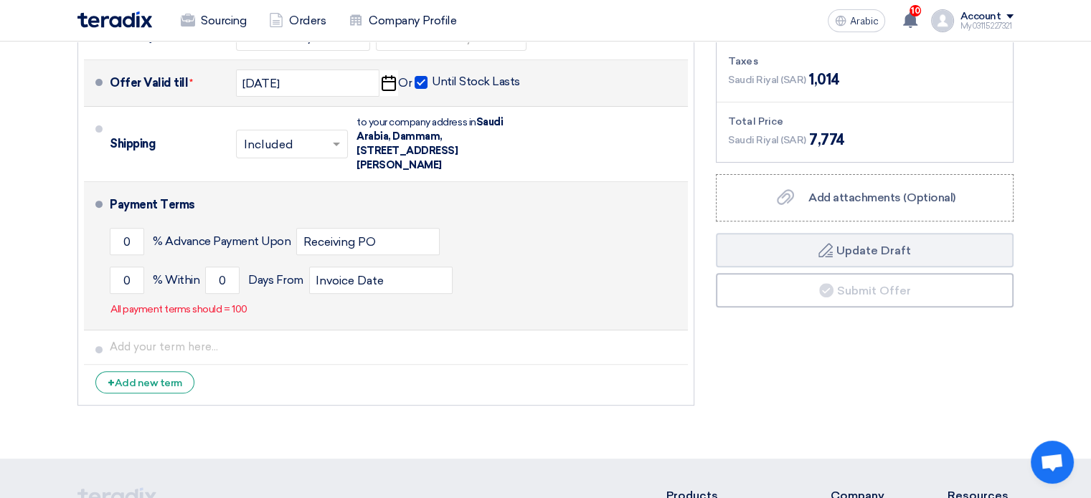
scroll to position [502, 0]
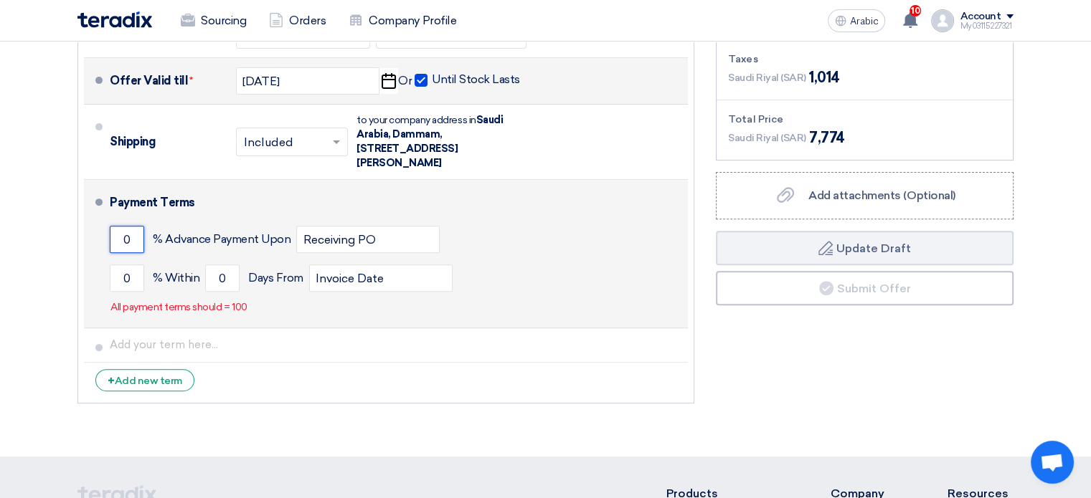
click at [132, 226] on input "0" at bounding box center [127, 239] width 34 height 27
click at [135, 265] on input "0" at bounding box center [127, 278] width 34 height 27
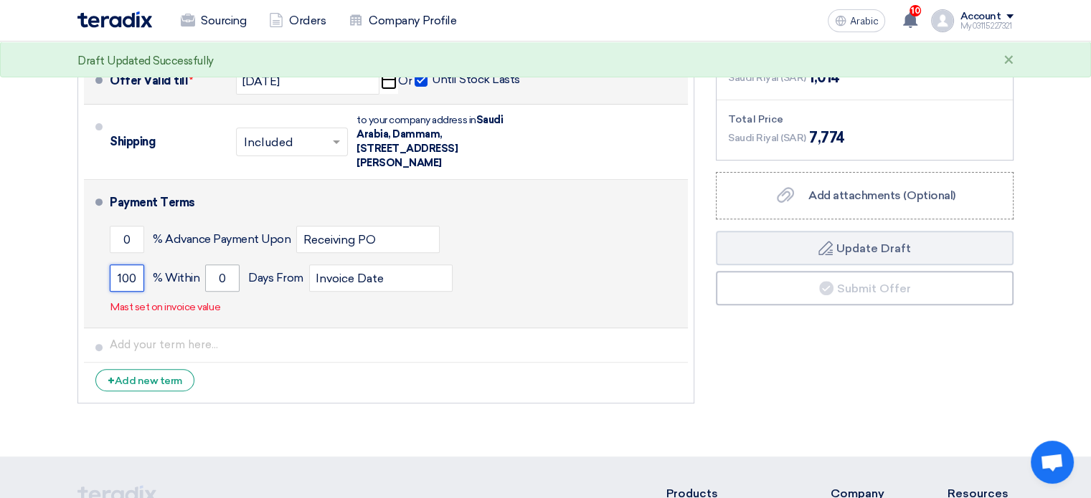
type input "100"
click at [219, 265] on input "0" at bounding box center [222, 278] width 34 height 27
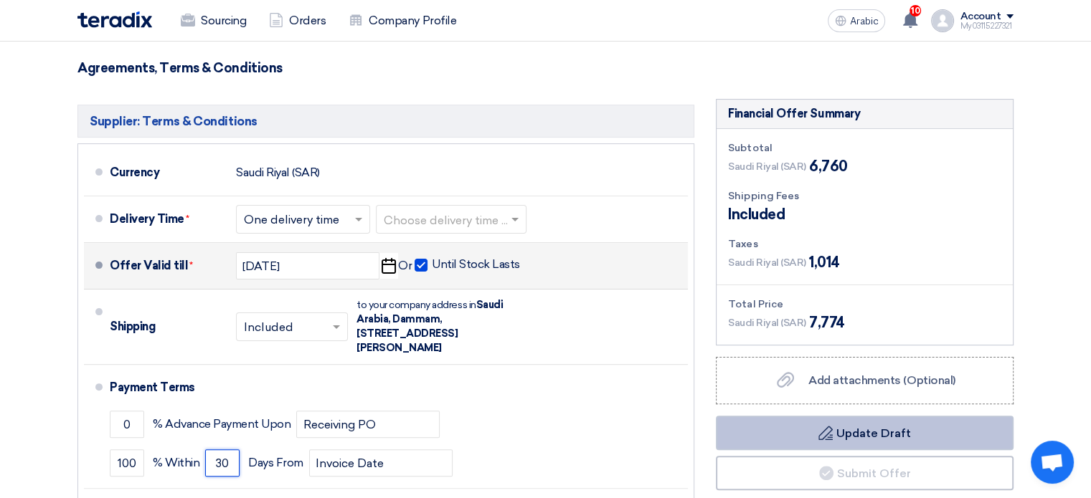
scroll to position [430, 0]
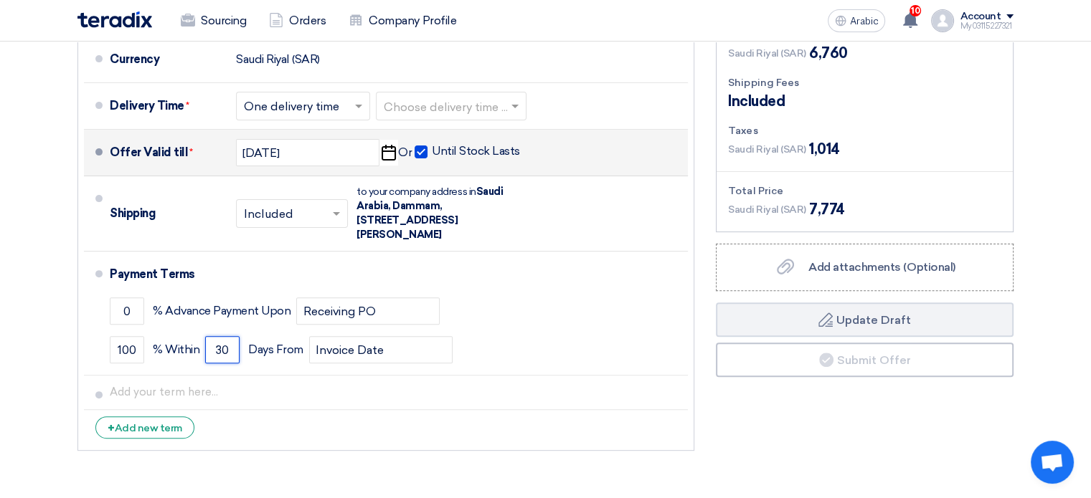
type input "30"
click at [850, 260] on font "Add attachments (Optional)" at bounding box center [881, 267] width 147 height 14
click at [0, 0] on input "Add attachments (Optional) Add attachments (Optional)" at bounding box center [0, 0] width 0 height 0
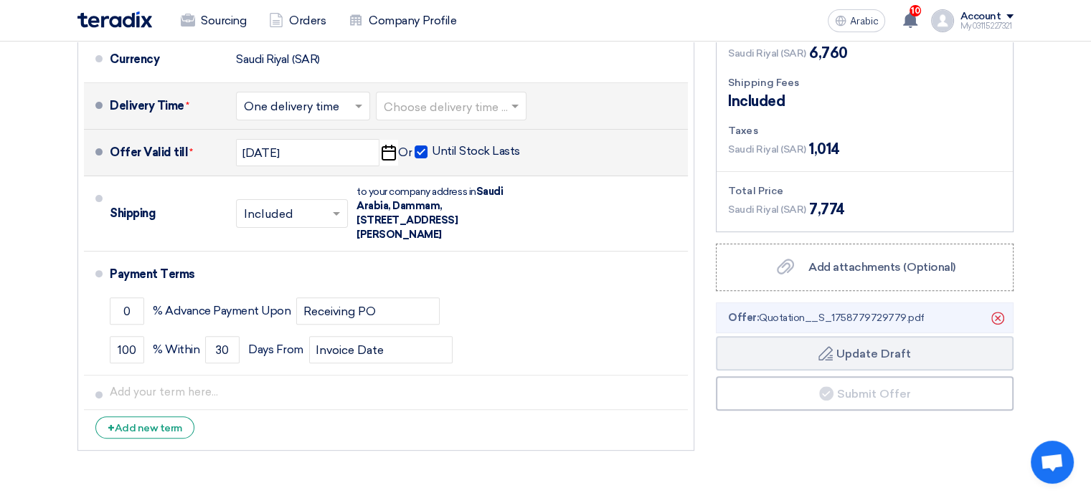
click at [510, 99] on span at bounding box center [517, 106] width 18 height 14
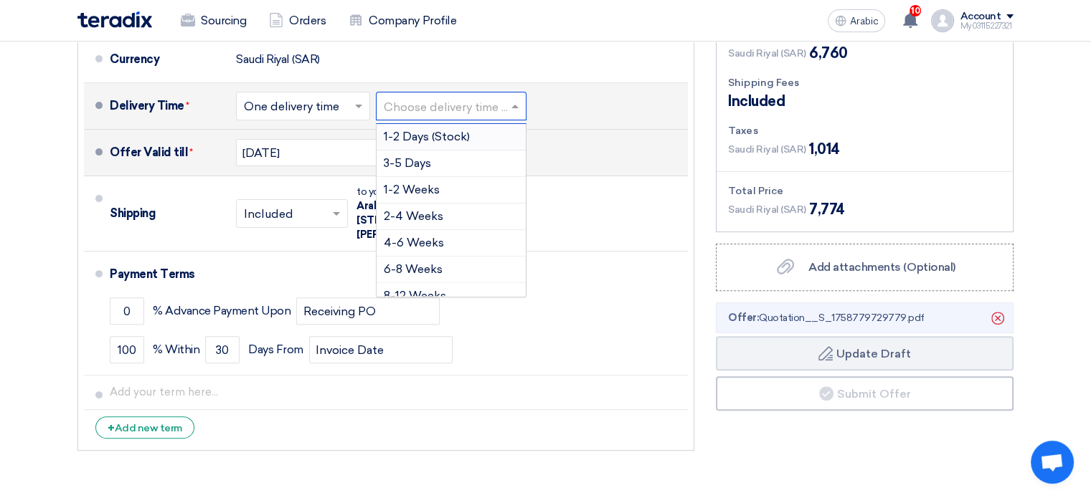
click at [443, 130] on font "1-2 Days (Stock)" at bounding box center [427, 137] width 86 height 14
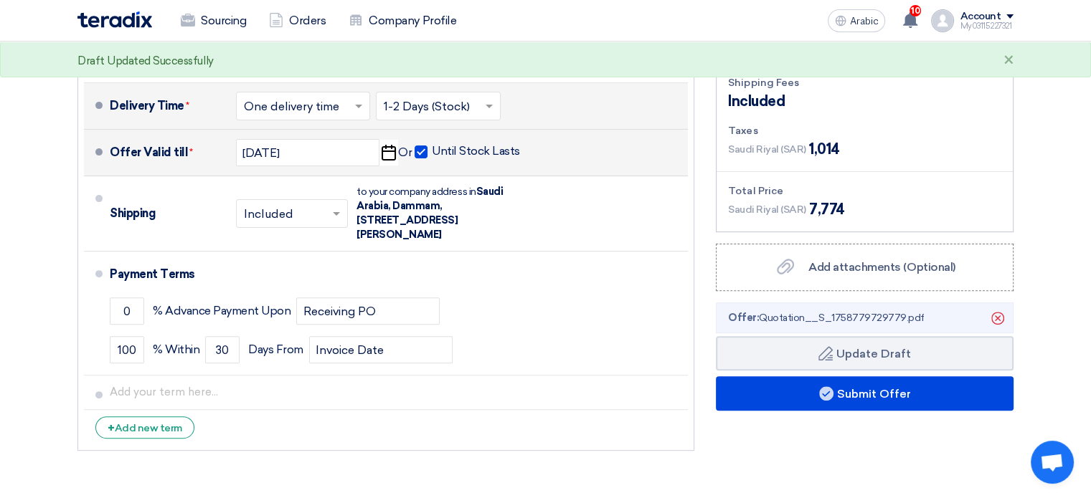
click at [493, 99] on span at bounding box center [491, 106] width 18 height 14
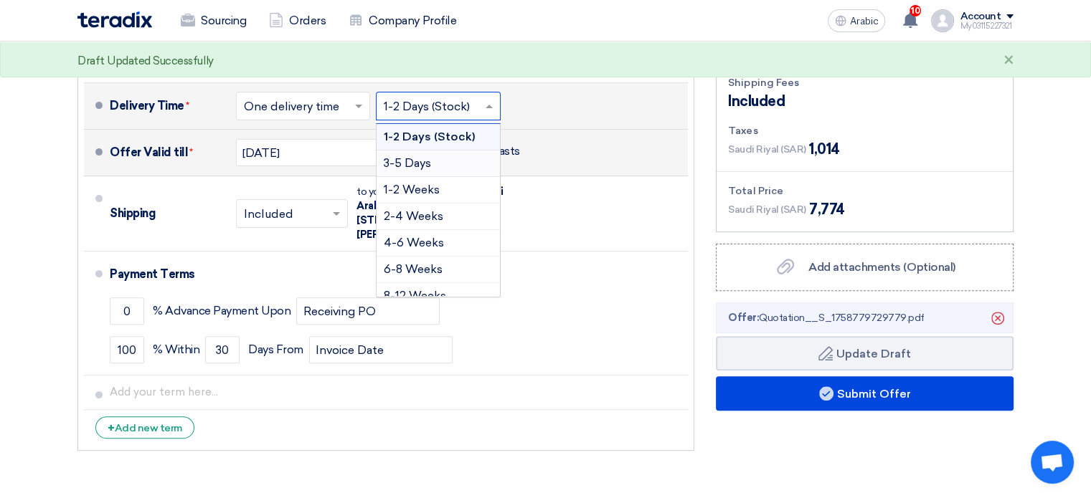
click at [420, 156] on font "3-5 Days" at bounding box center [407, 163] width 47 height 14
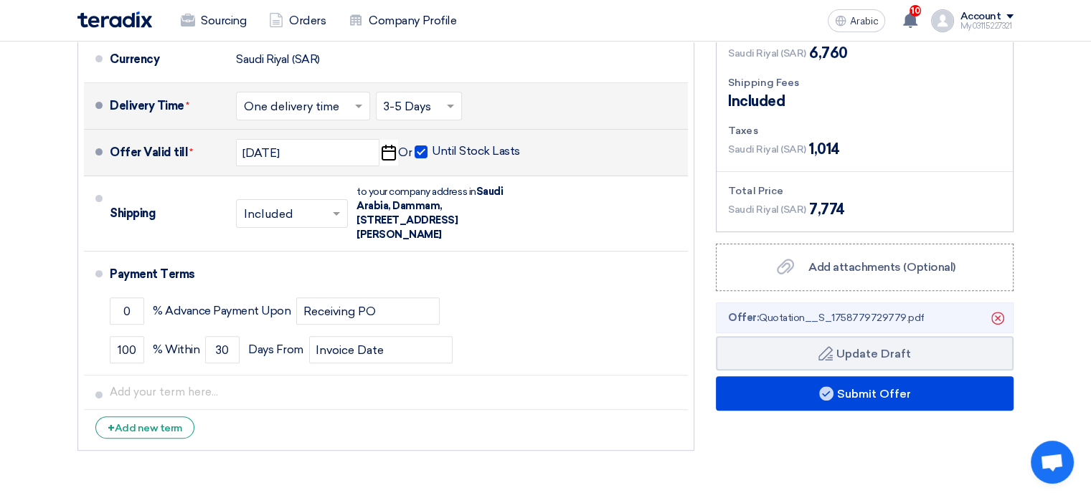
click at [451, 99] on span at bounding box center [452, 106] width 18 height 14
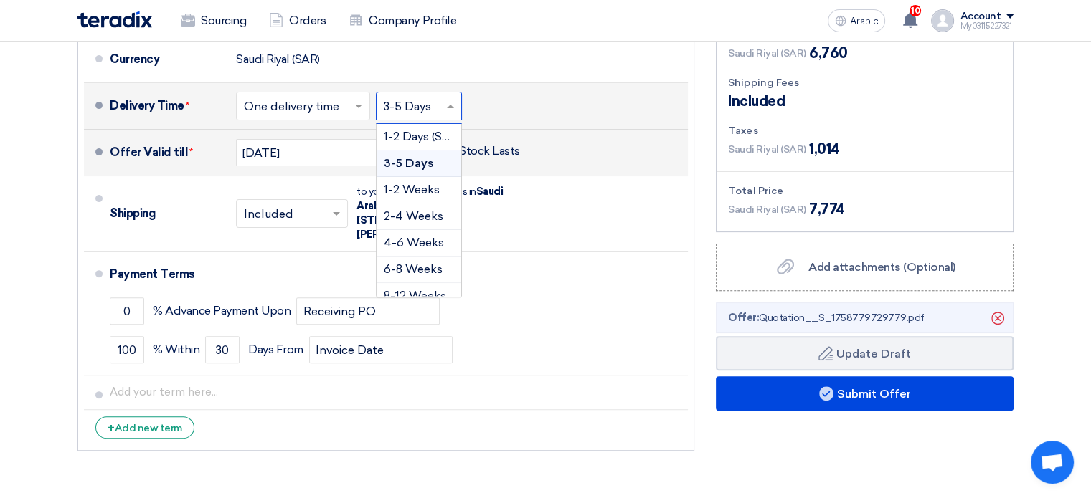
click at [451, 99] on span at bounding box center [452, 106] width 18 height 14
click at [516, 89] on div "Delivery Time * Choose delivery time ... × One delivery time × Choose delivery …" at bounding box center [396, 106] width 572 height 34
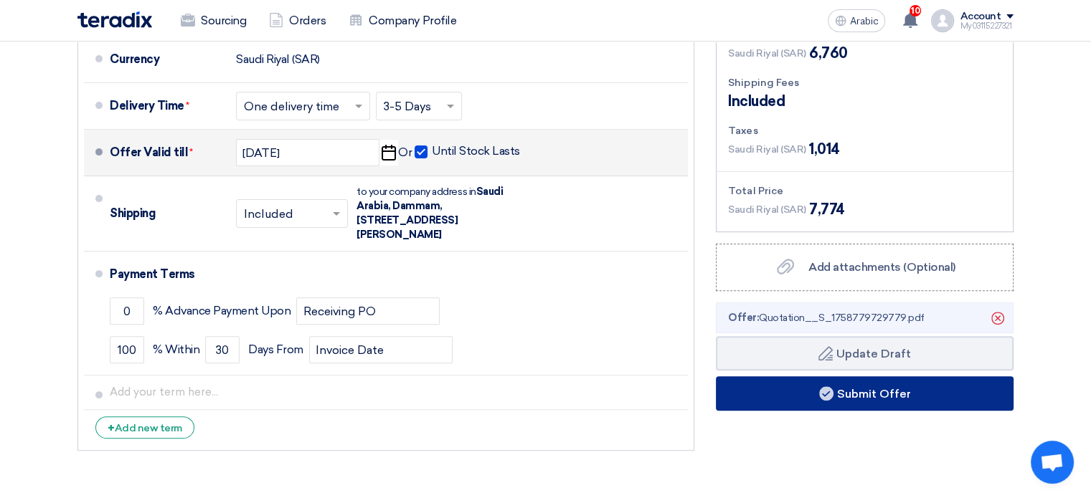
click at [826, 387] on use at bounding box center [826, 394] width 14 height 14
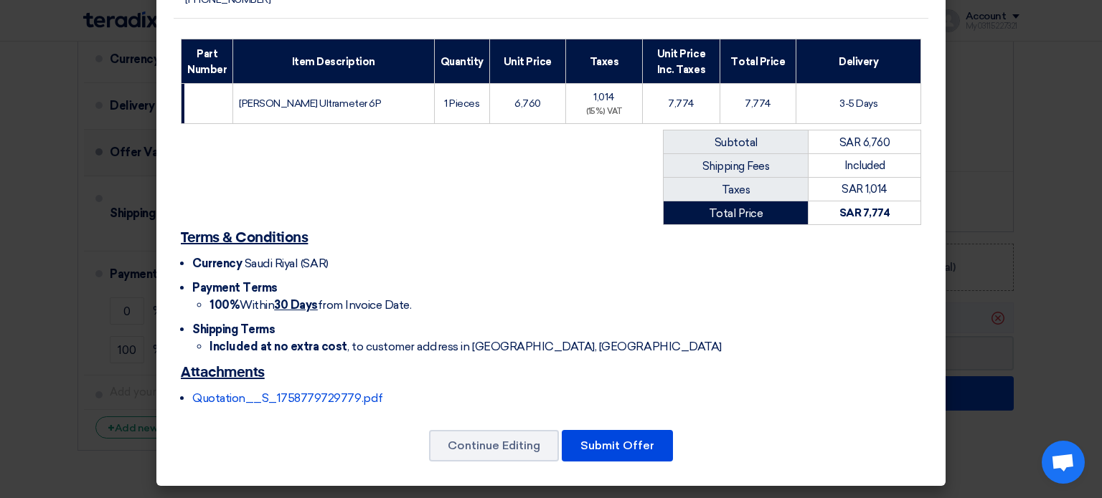
scroll to position [281, 0]
click at [609, 450] on font "Submit Offer" at bounding box center [617, 446] width 74 height 14
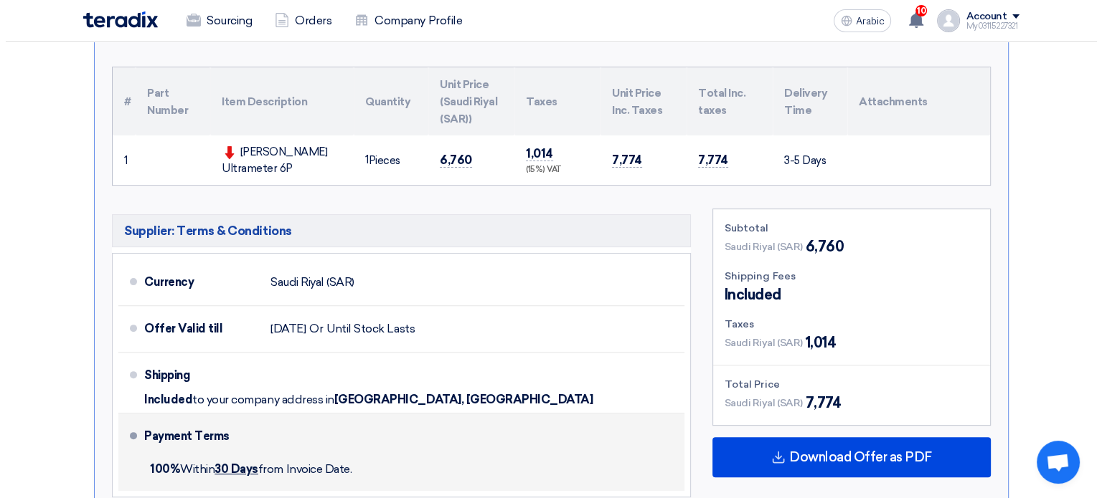
scroll to position [143, 0]
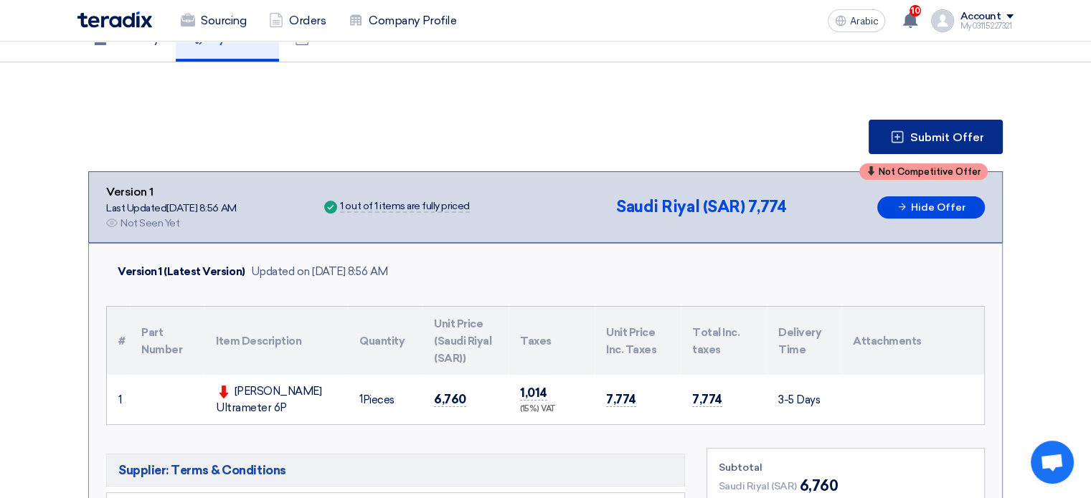
click at [911, 133] on button "Submit Offer" at bounding box center [936, 137] width 134 height 34
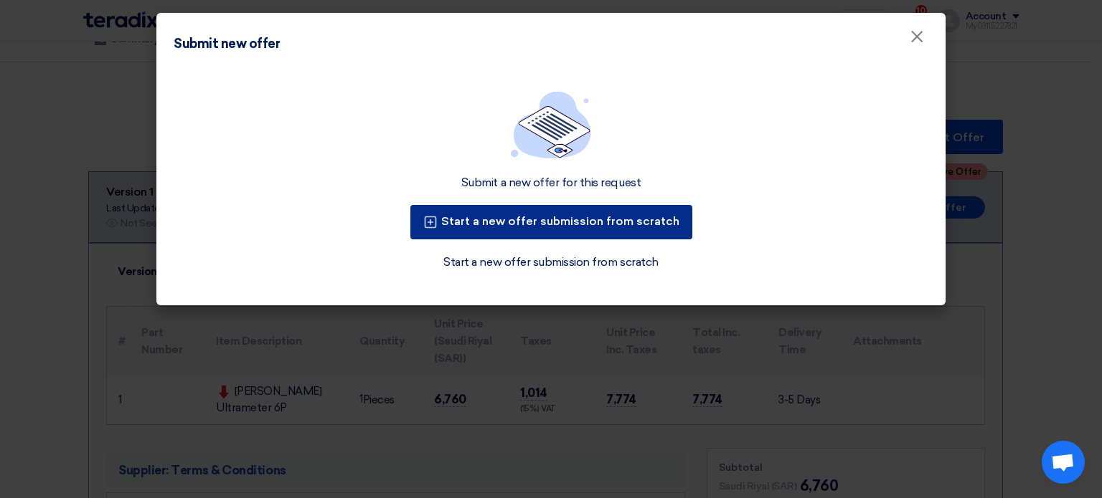
click at [526, 220] on font "Start a new offer submission from scratch" at bounding box center [560, 221] width 238 height 14
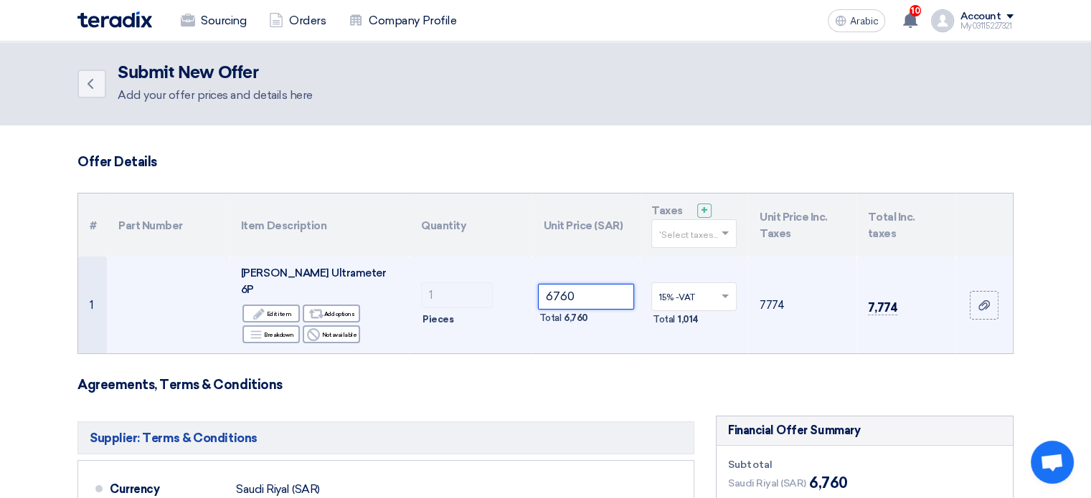
click at [582, 290] on input "6760" at bounding box center [586, 297] width 97 height 26
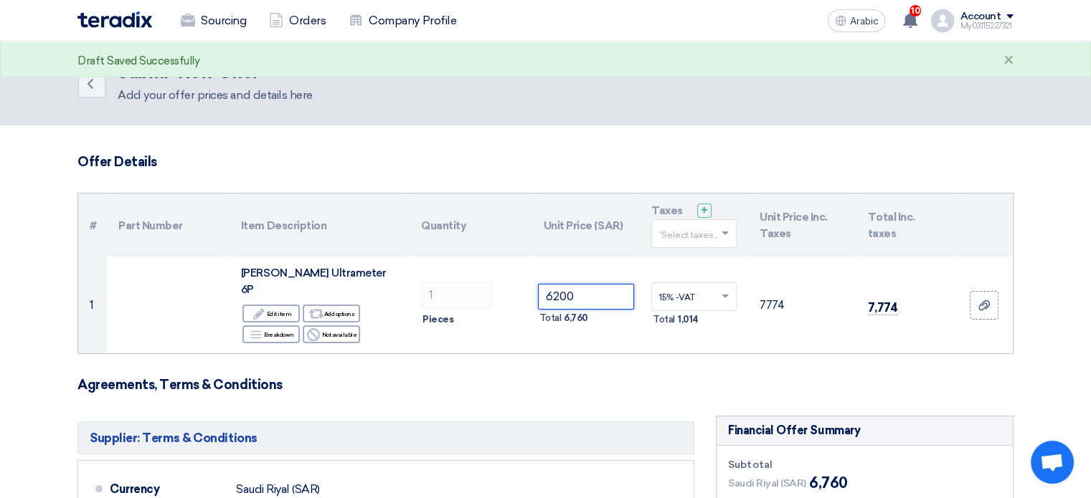
type input "6200"
click at [699, 154] on h3 "Offer Details" at bounding box center [545, 162] width 936 height 16
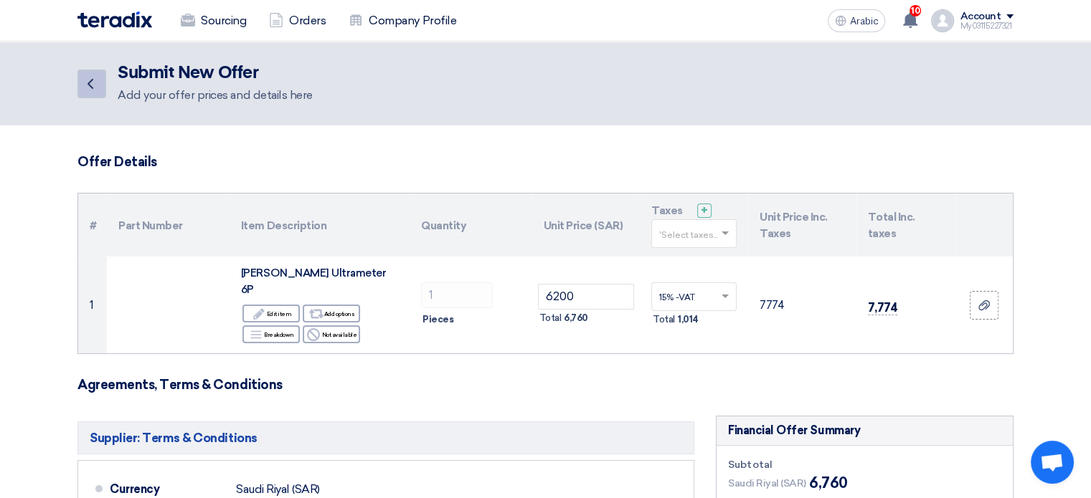
click at [96, 79] on icon "Back" at bounding box center [90, 83] width 17 height 17
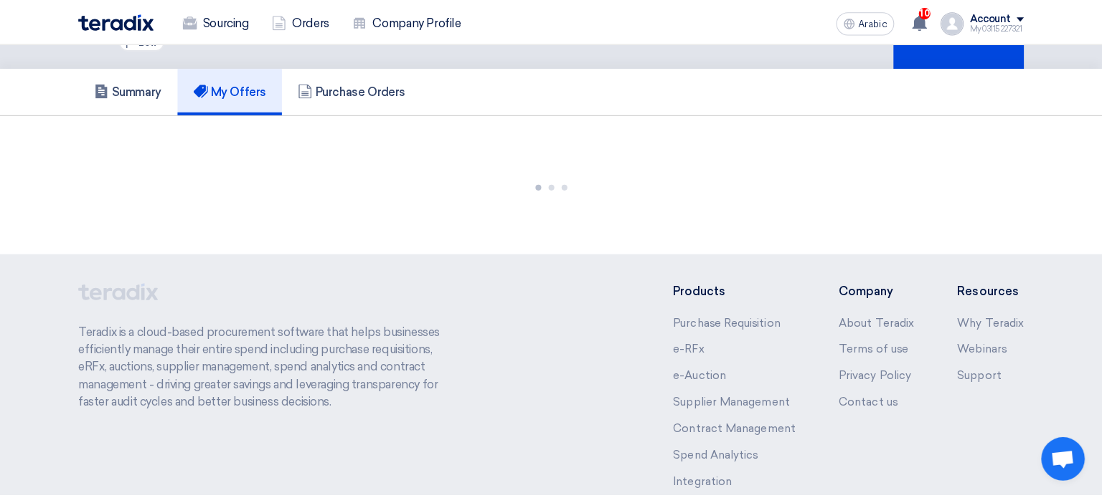
scroll to position [143, 0]
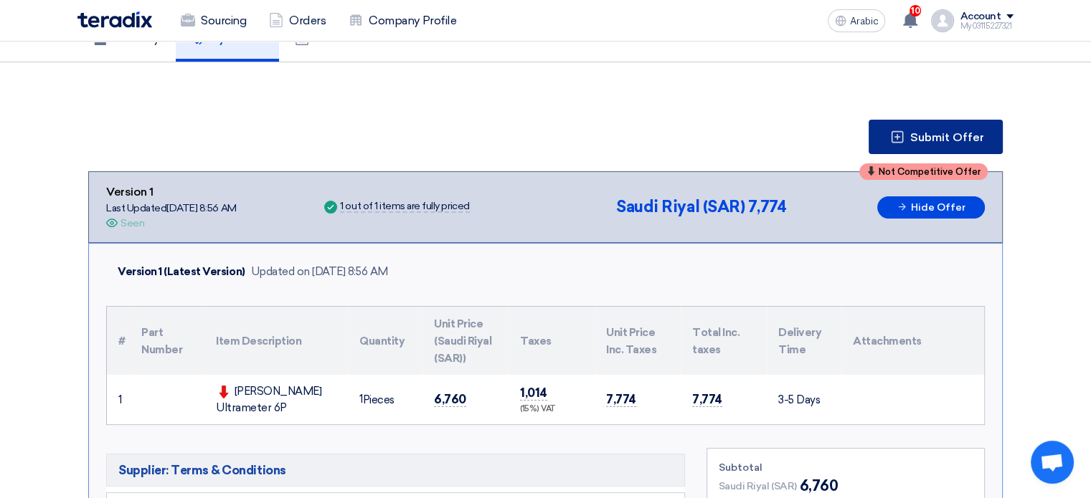
click at [930, 122] on button "Submit Offer" at bounding box center [936, 137] width 134 height 34
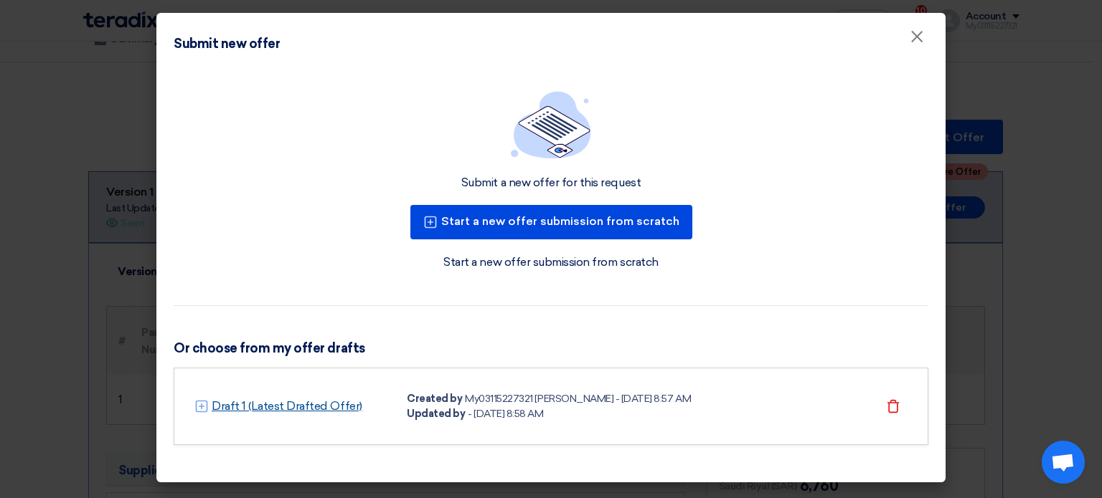
click at [273, 405] on font "Draft 1 (Latest Drafted Offer)" at bounding box center [287, 406] width 151 height 14
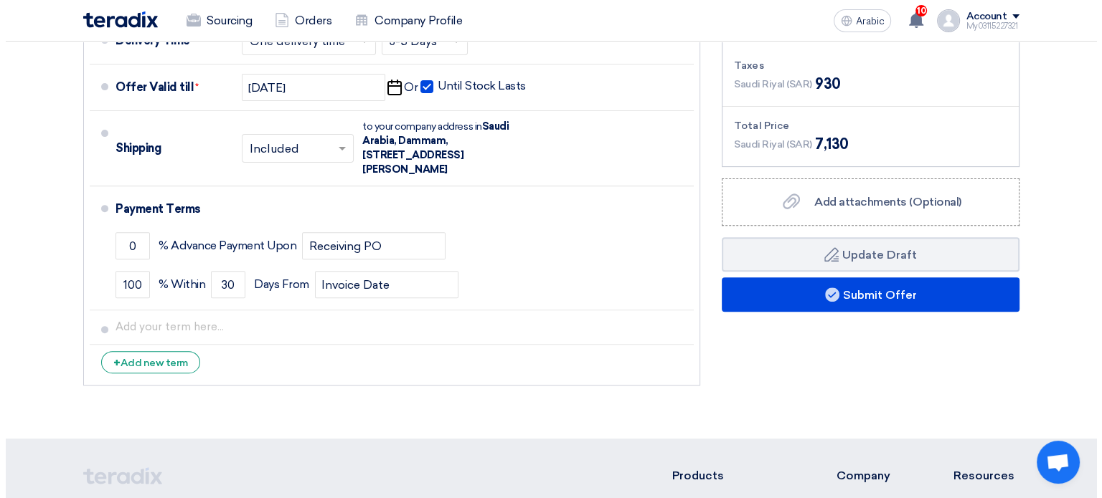
scroll to position [502, 0]
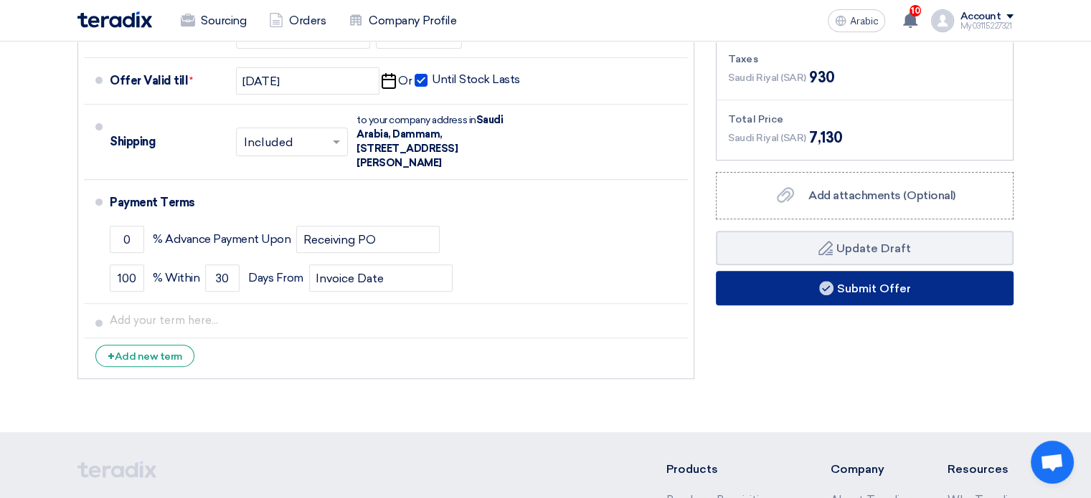
click at [846, 282] on font "Submit Offer" at bounding box center [874, 289] width 74 height 14
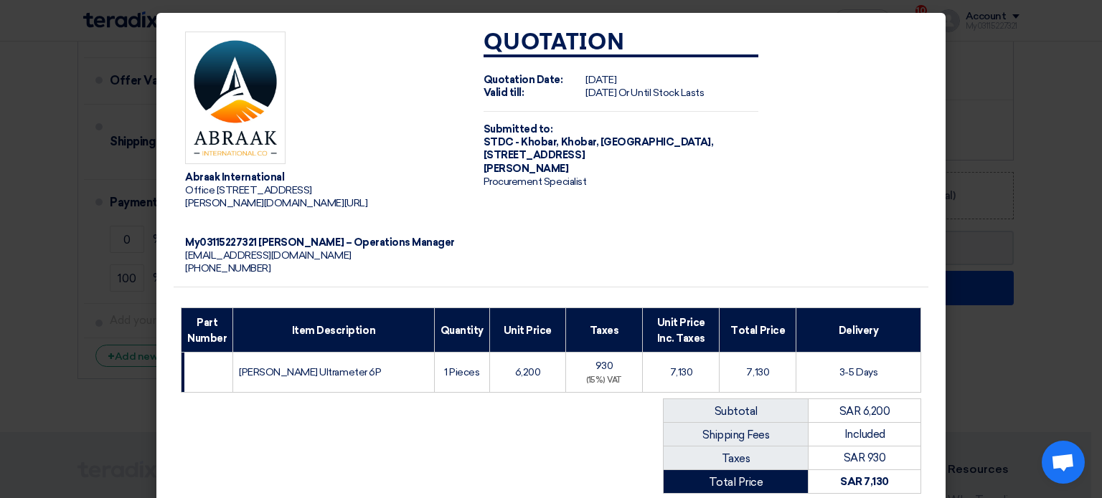
scroll to position [230, 0]
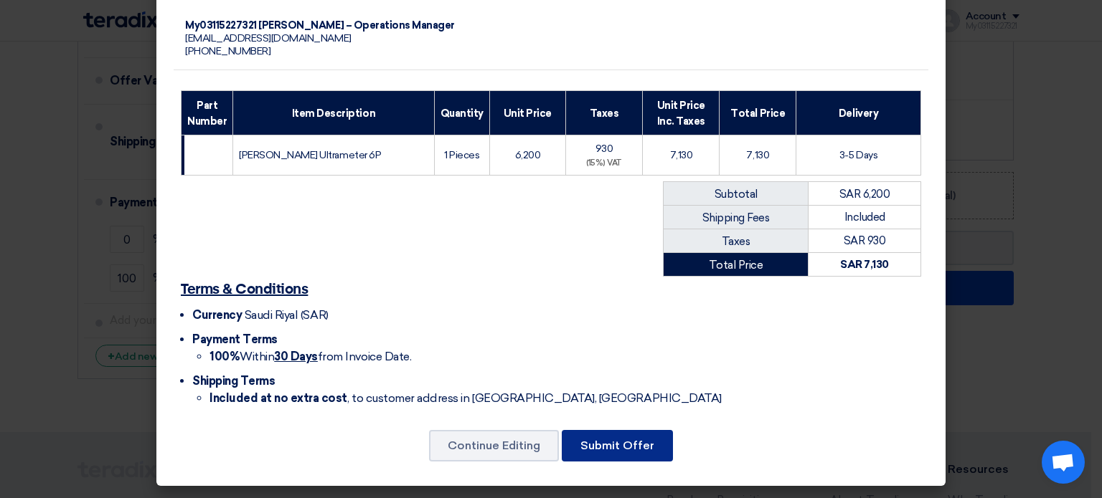
click at [610, 444] on font "Submit Offer" at bounding box center [617, 446] width 74 height 14
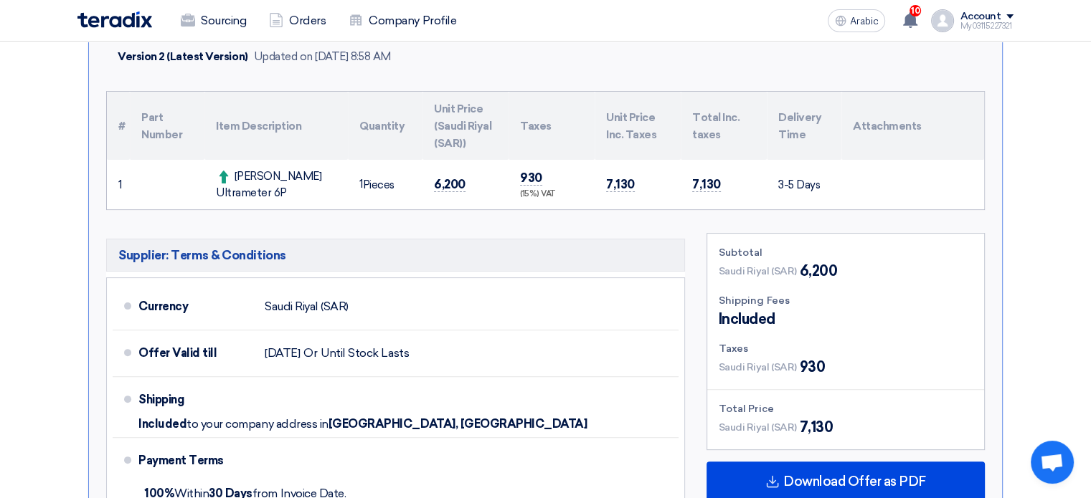
scroll to position [717, 0]
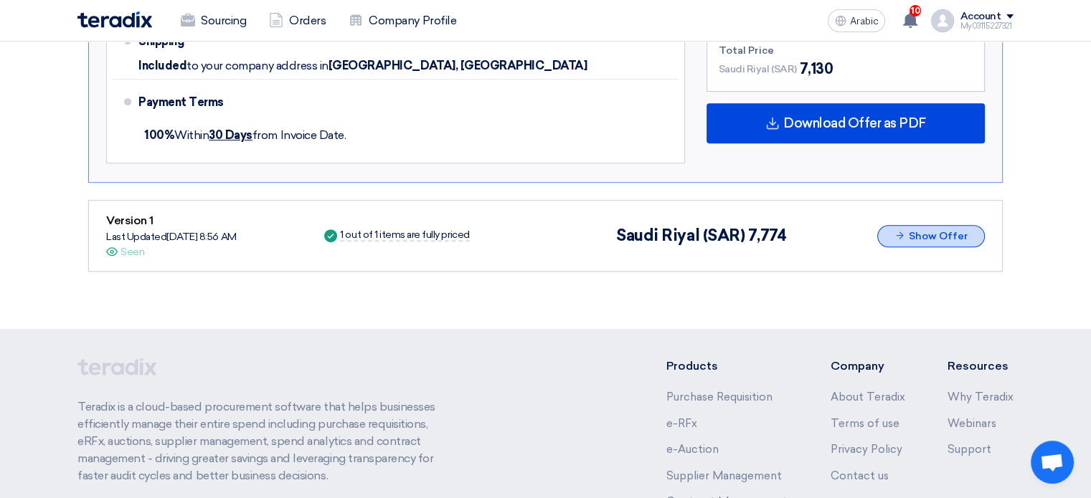
click at [919, 235] on font "Show Offer" at bounding box center [938, 236] width 59 height 12
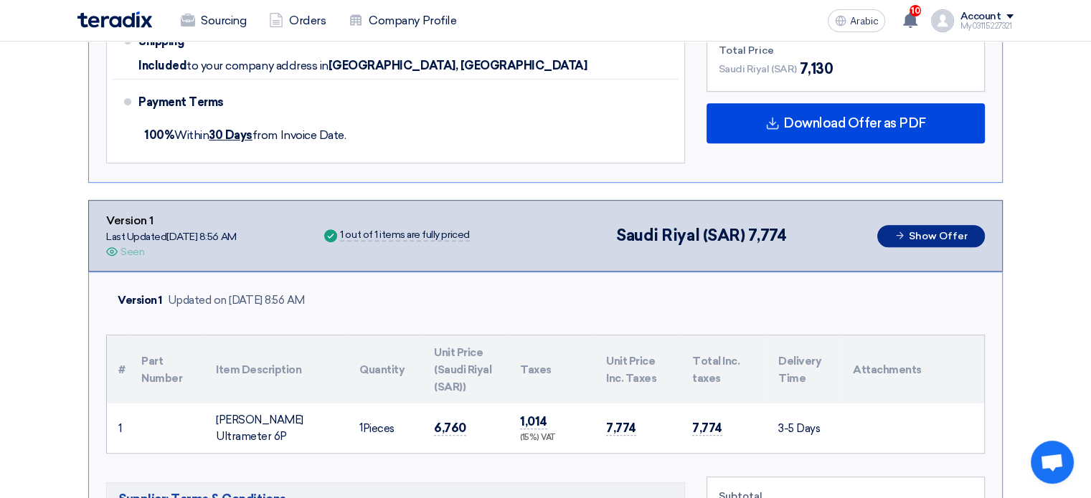
click at [917, 230] on font "Show Offer" at bounding box center [938, 236] width 59 height 12
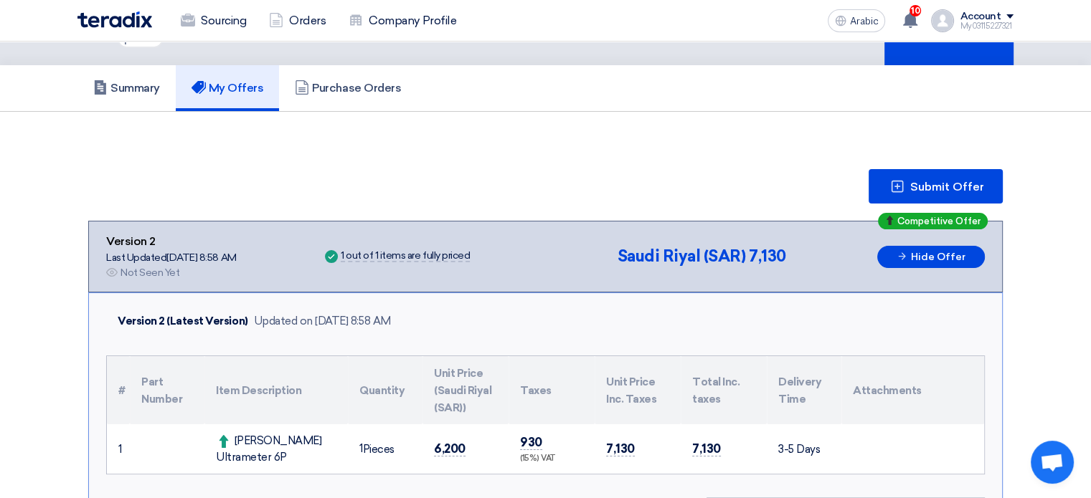
scroll to position [0, 0]
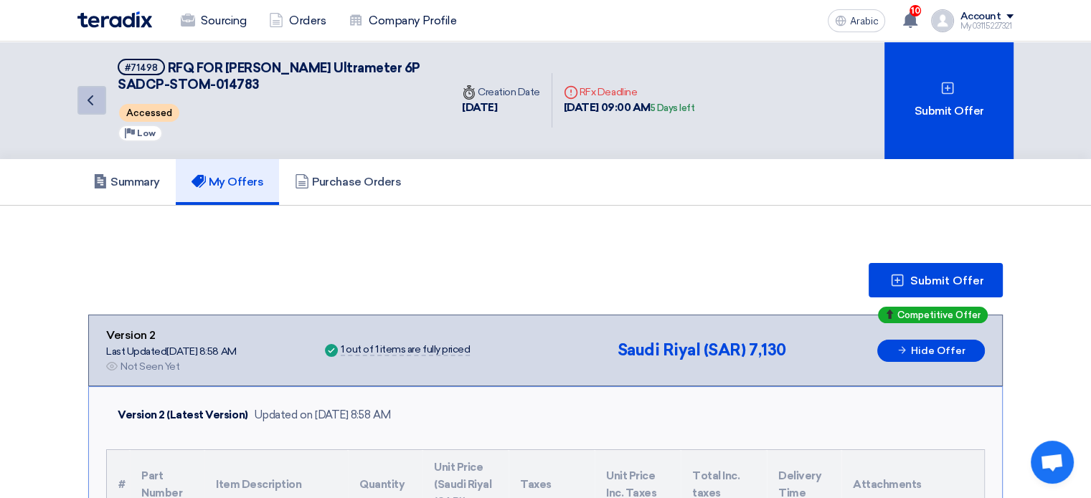
click at [94, 99] on icon "Back" at bounding box center [90, 100] width 17 height 17
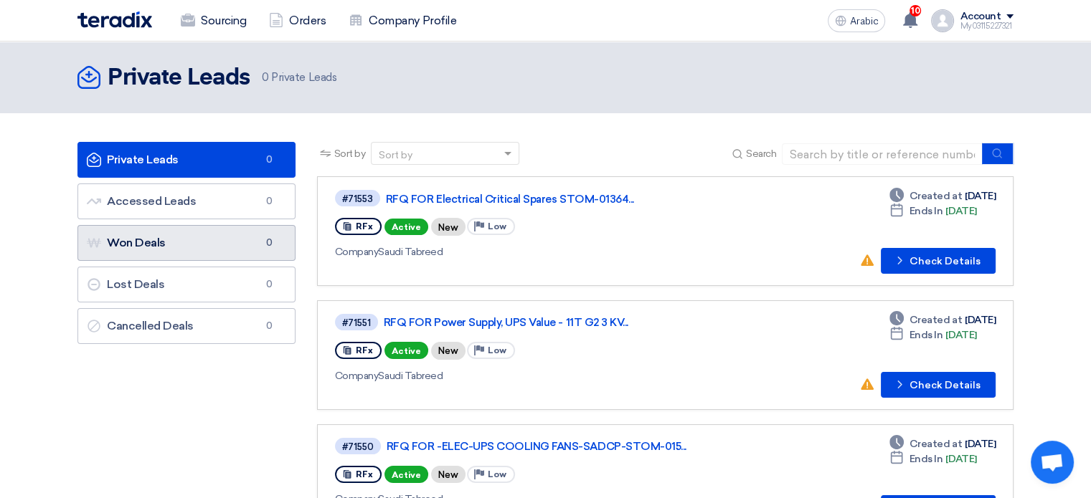
click at [186, 250] on link "Won Deals Won Deals 0" at bounding box center [186, 243] width 218 height 36
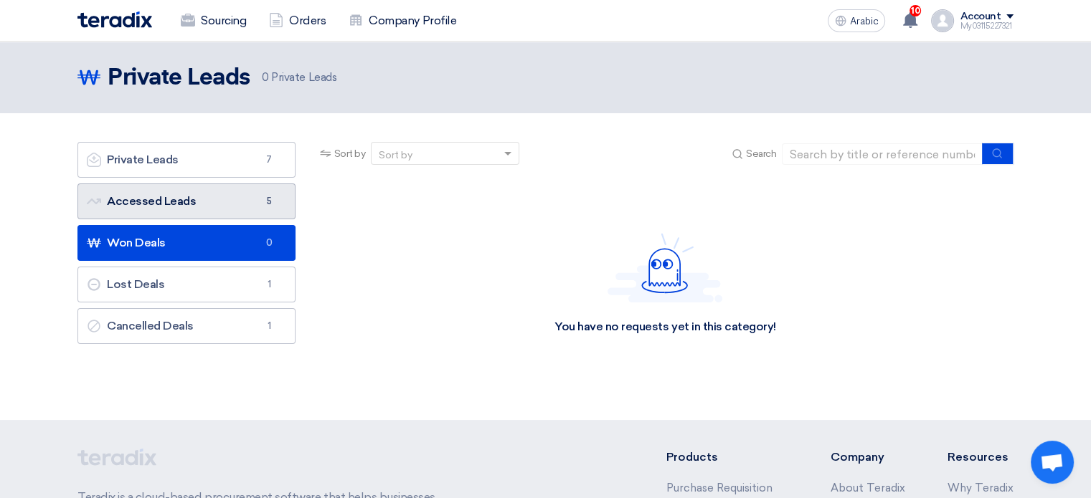
click at [172, 196] on font "Accessed Leads" at bounding box center [151, 201] width 89 height 14
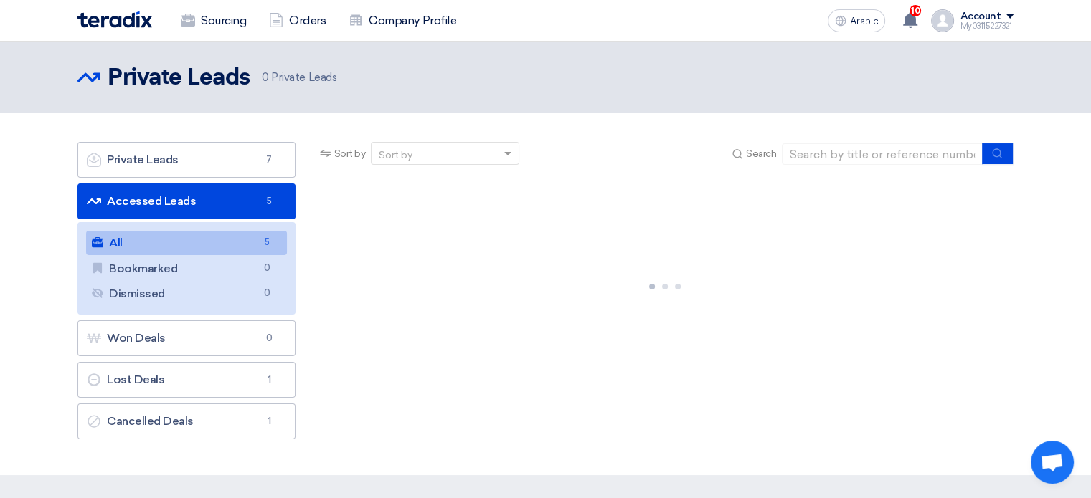
click at [205, 246] on link "All All 5" at bounding box center [186, 243] width 201 height 24
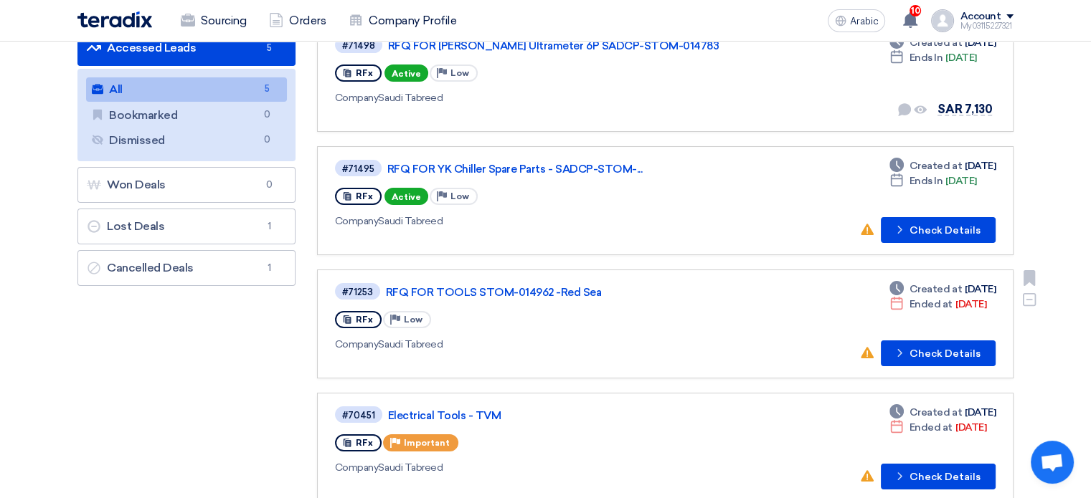
scroll to position [143, 0]
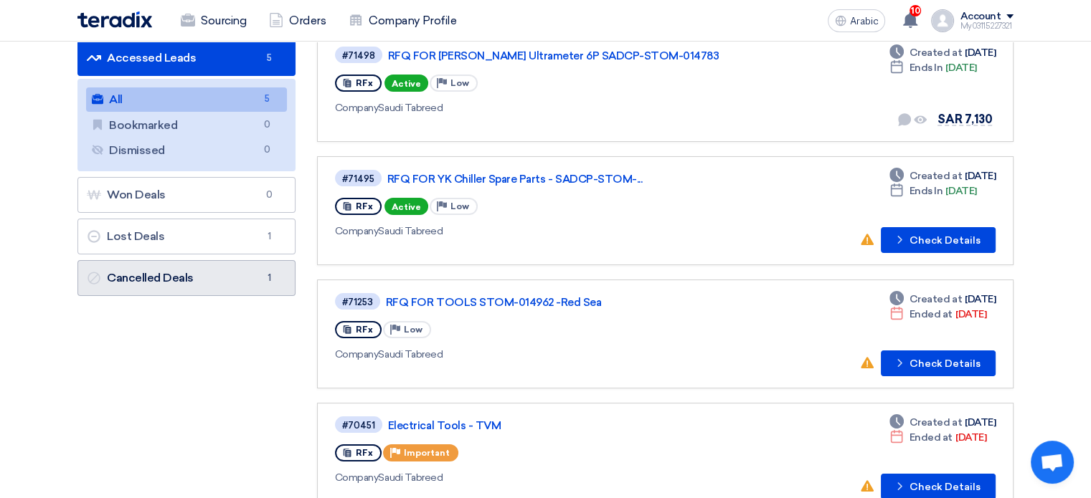
click at [189, 281] on font "Cancelled Deals" at bounding box center [150, 278] width 87 height 14
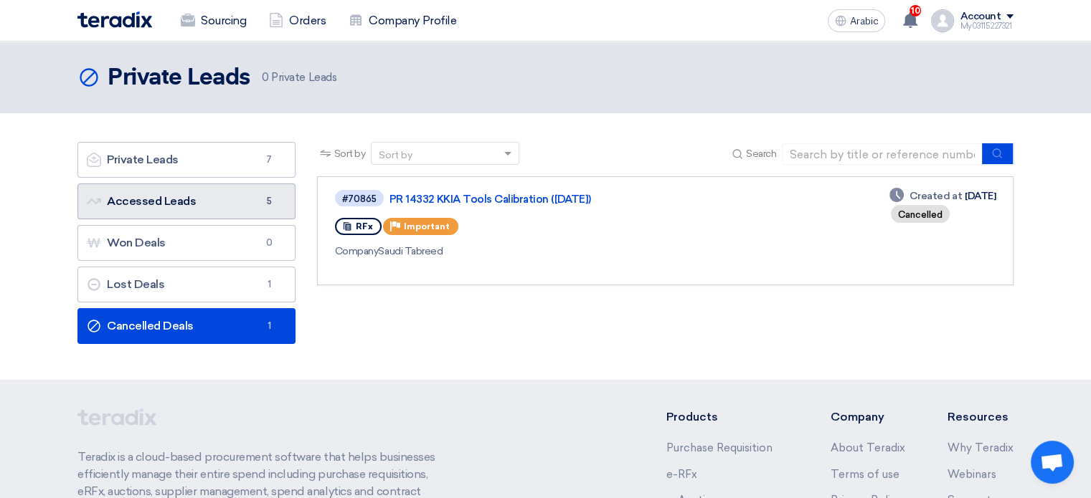
click at [168, 206] on font "Accessed Leads" at bounding box center [151, 201] width 89 height 14
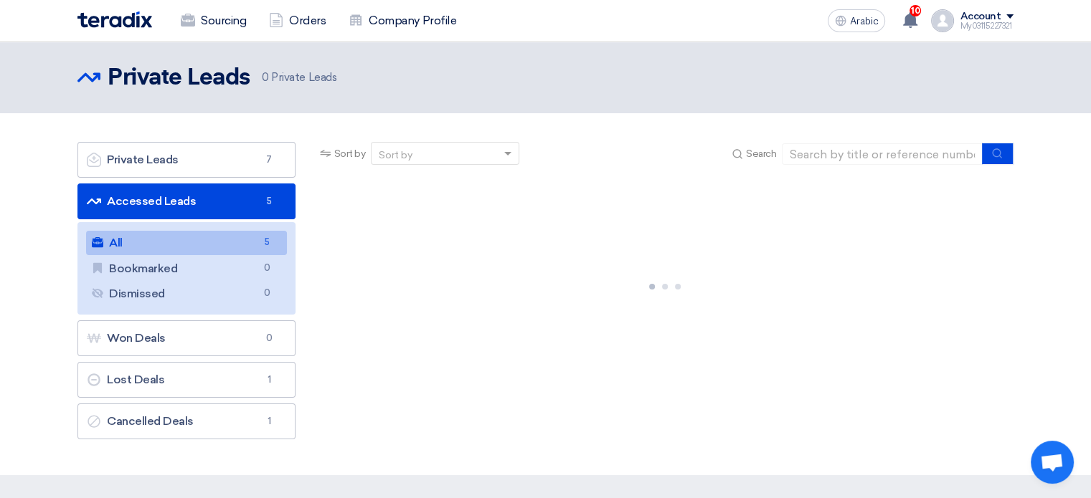
click at [224, 241] on link "All All 5" at bounding box center [186, 243] width 201 height 24
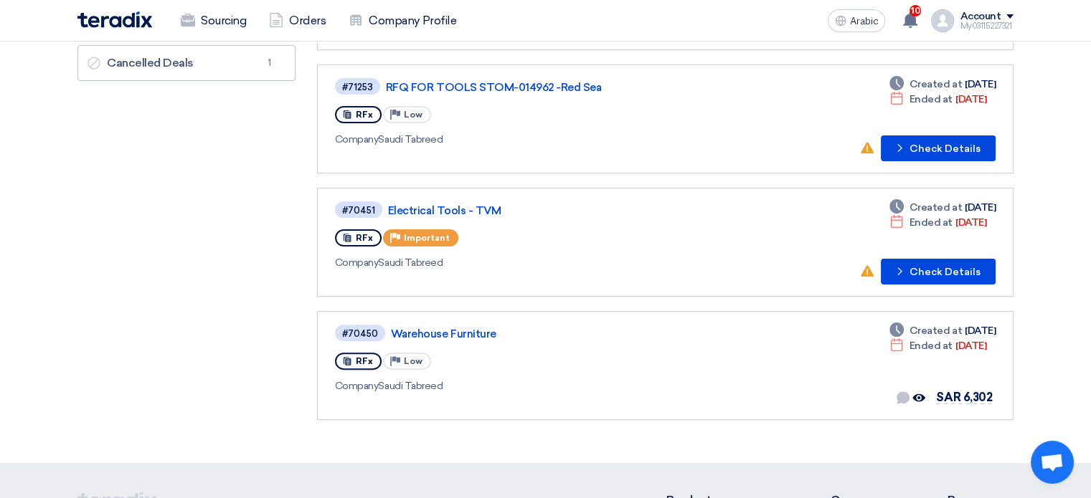
scroll to position [143, 0]
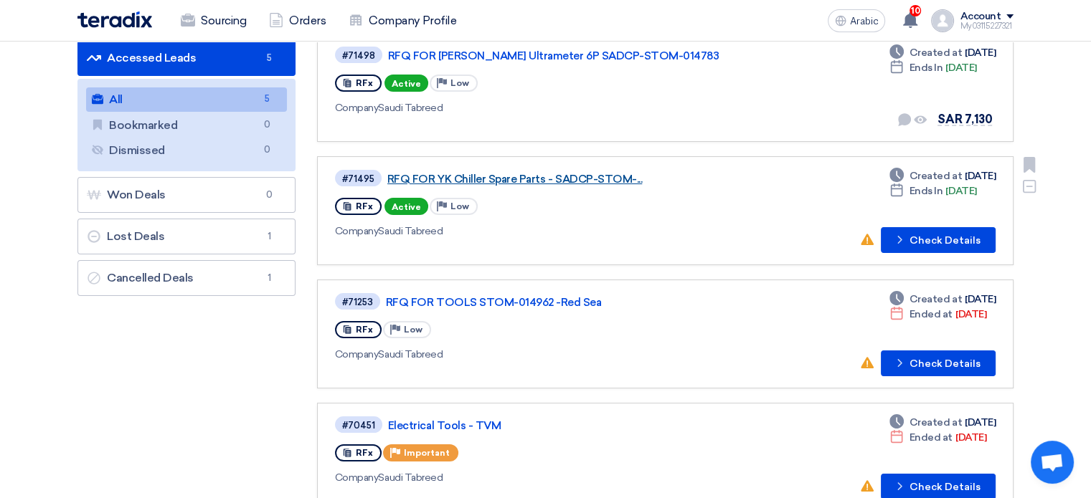
click at [525, 177] on font "RFQ FOR YK Chiller Spare Parts - SADCP-STOM-..." at bounding box center [514, 179] width 255 height 13
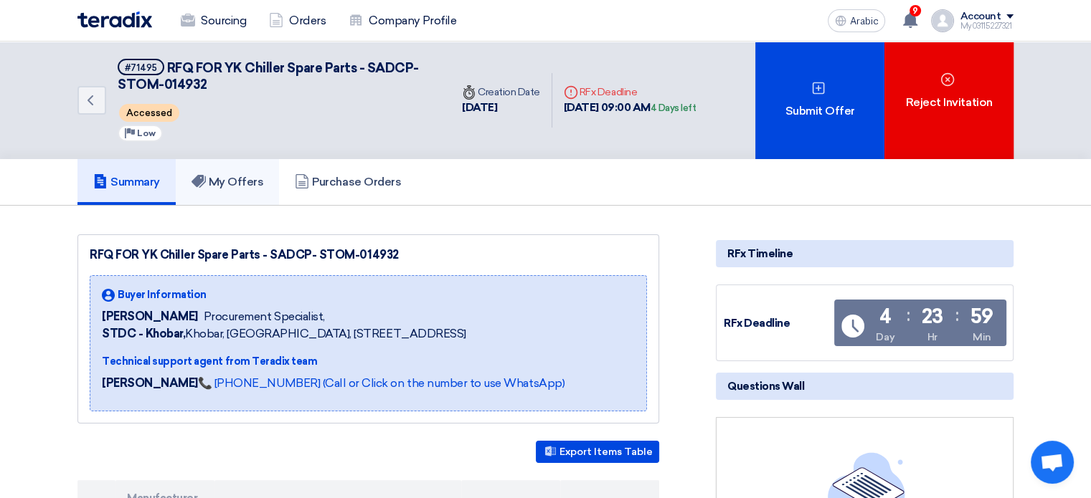
click at [230, 184] on font "My Offers" at bounding box center [236, 182] width 55 height 14
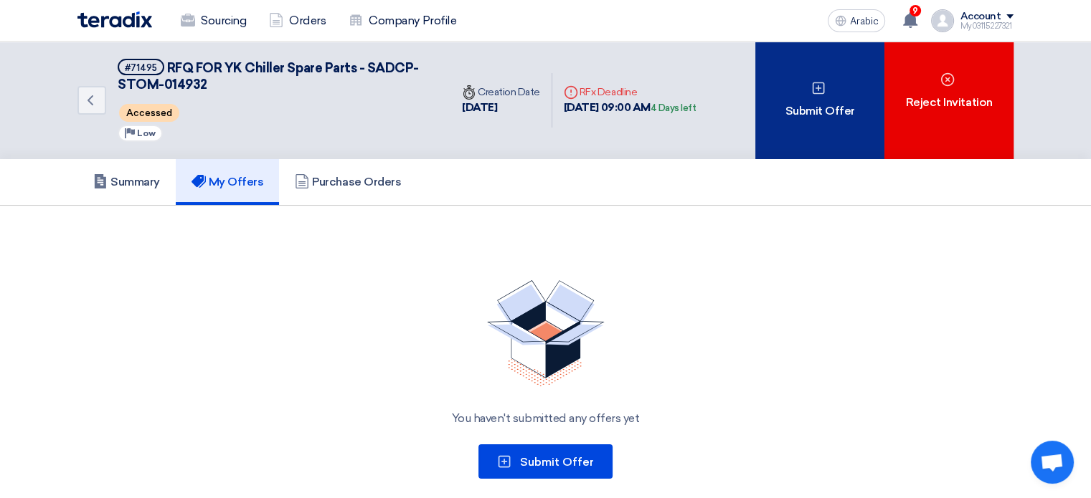
click at [818, 87] on use at bounding box center [818, 88] width 12 height 12
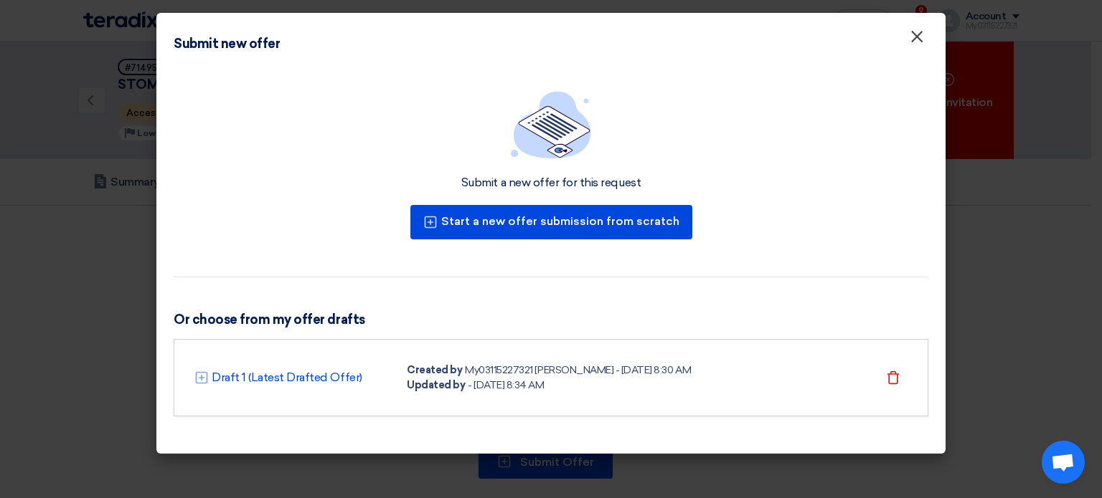
click at [917, 42] on font "×" at bounding box center [916, 40] width 14 height 29
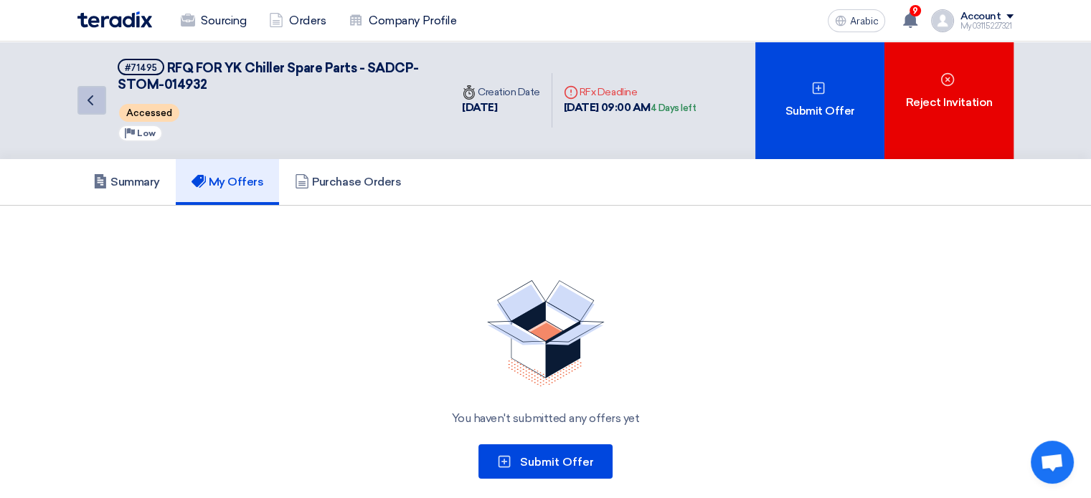
click at [94, 92] on icon "Back" at bounding box center [90, 100] width 17 height 17
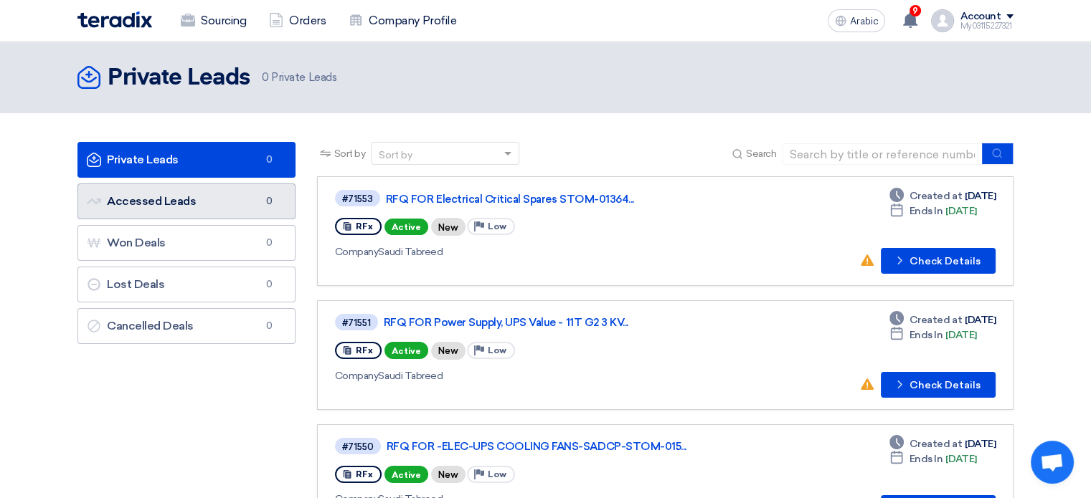
click at [155, 201] on font "Accessed Leads" at bounding box center [151, 201] width 89 height 14
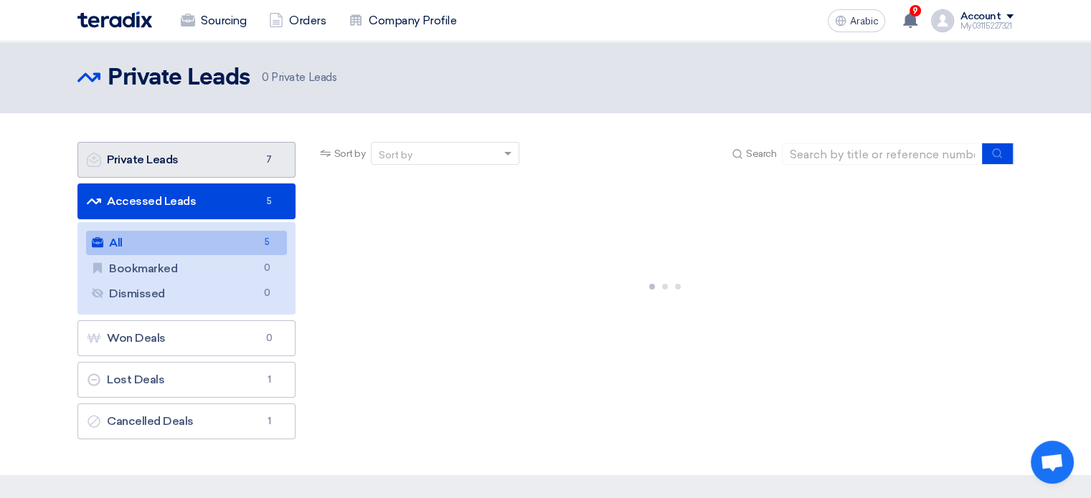
click at [157, 157] on font "Private Leads" at bounding box center [143, 160] width 72 height 14
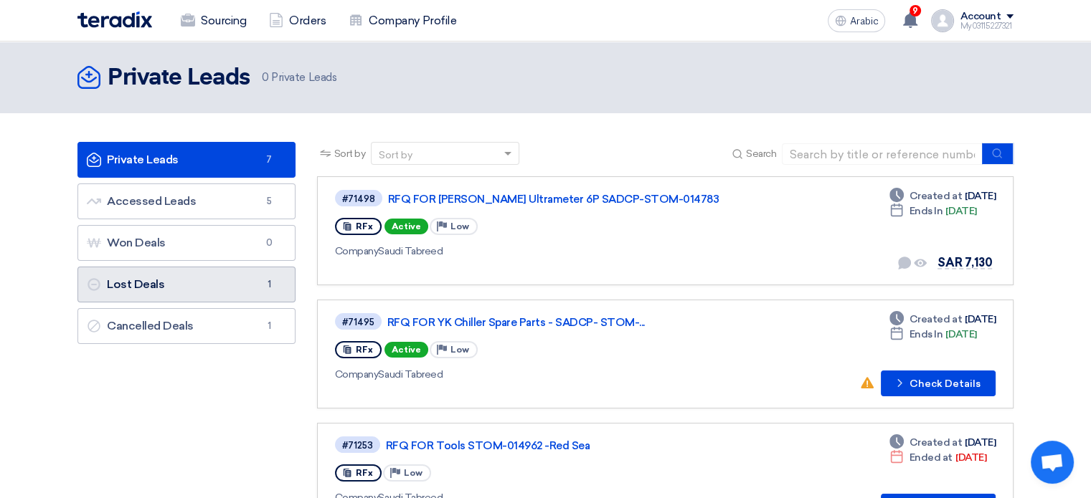
click at [212, 290] on link "Lost Deals Lost Deals 1" at bounding box center [186, 285] width 218 height 36
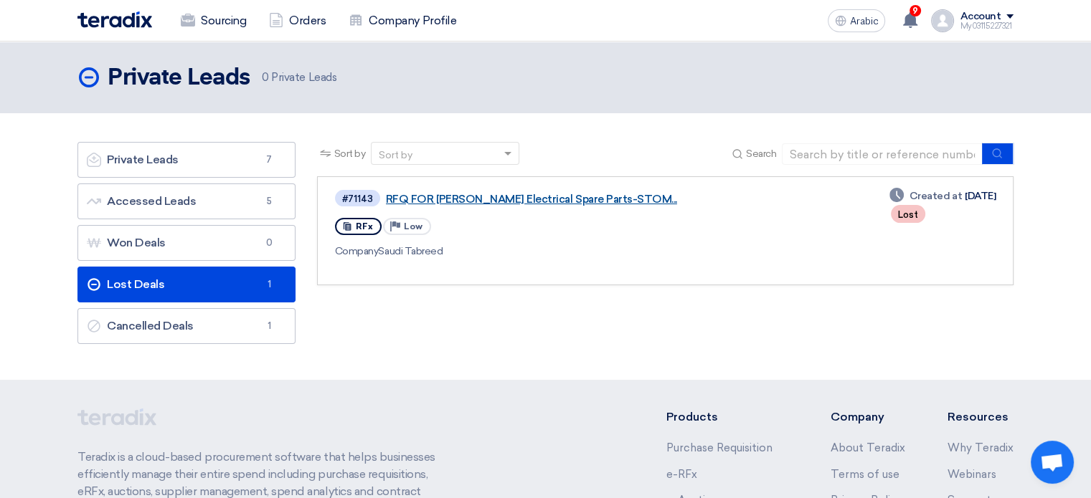
click at [562, 202] on font "RFQ FOR [PERSON_NAME] Electrical Spare Parts-STOM..." at bounding box center [531, 199] width 291 height 13
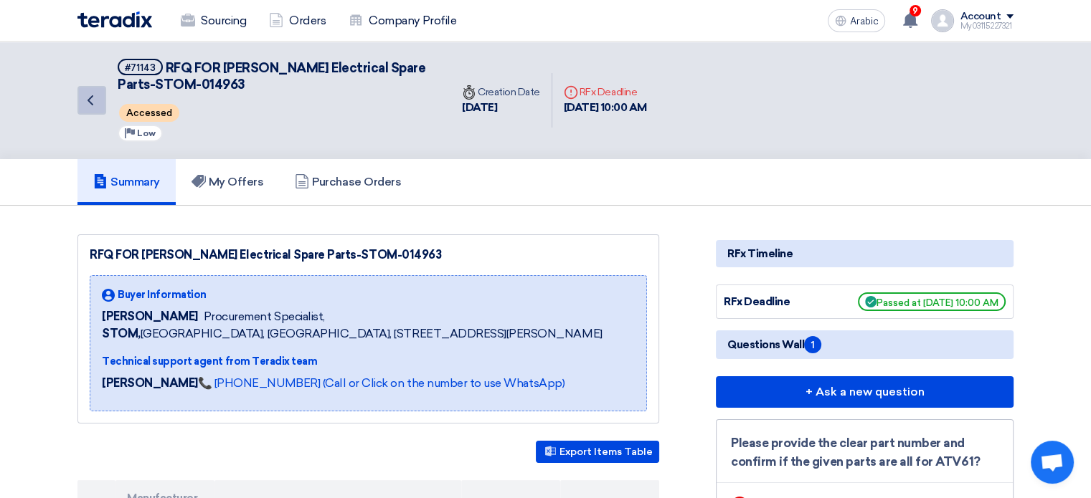
click at [98, 90] on link "Back" at bounding box center [91, 100] width 29 height 29
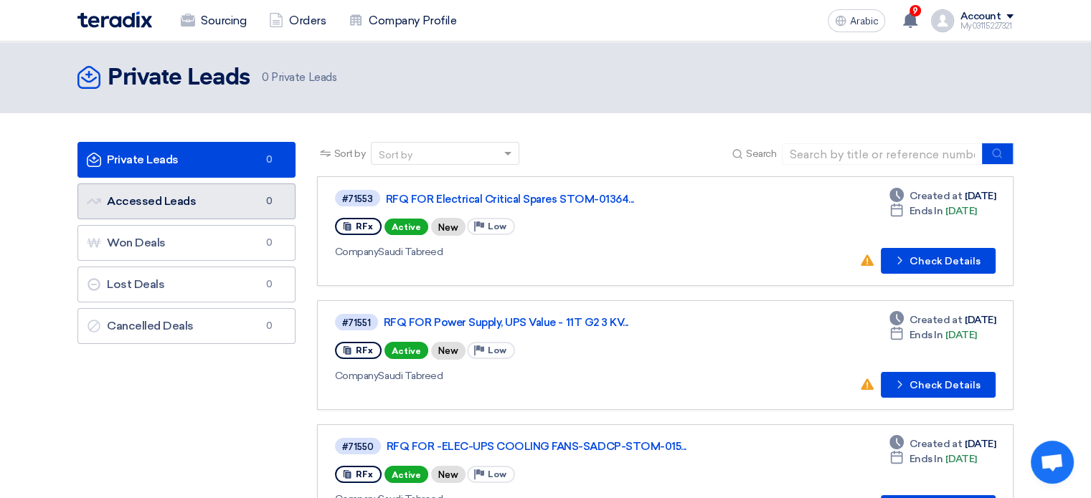
click at [197, 198] on link "Accessed Leads Accessed Leads 0" at bounding box center [186, 202] width 218 height 36
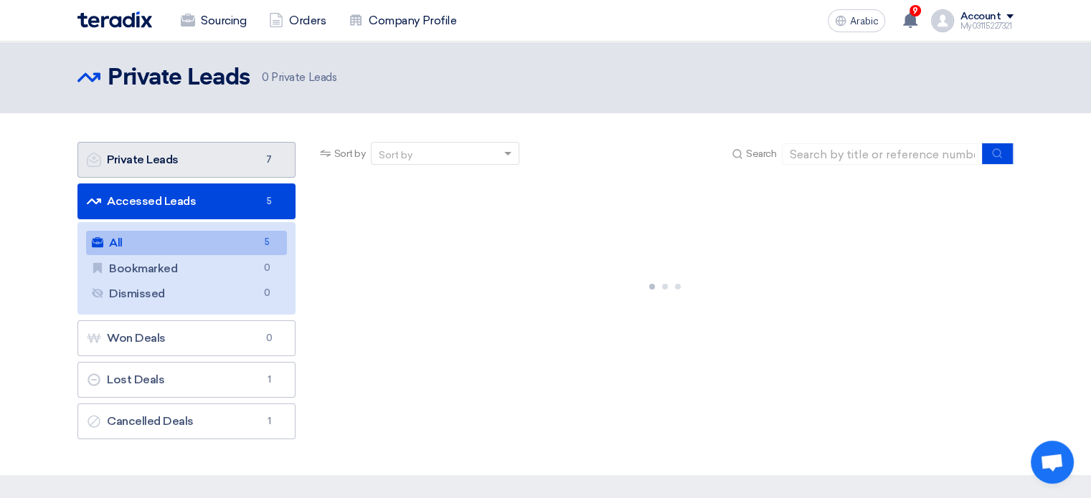
click at [223, 171] on link "Private Leads Private Leads 7" at bounding box center [186, 160] width 218 height 36
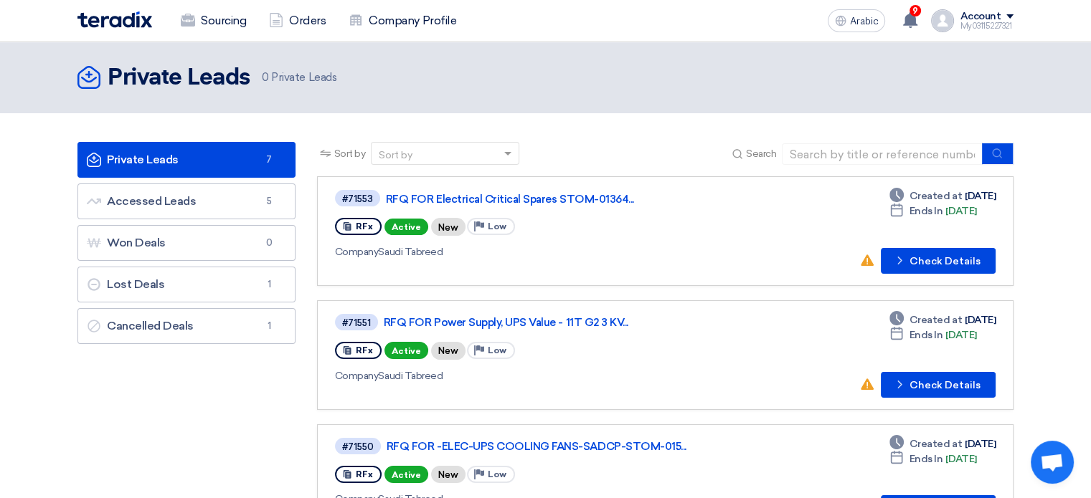
click at [987, 19] on font "Account" at bounding box center [980, 16] width 41 height 12
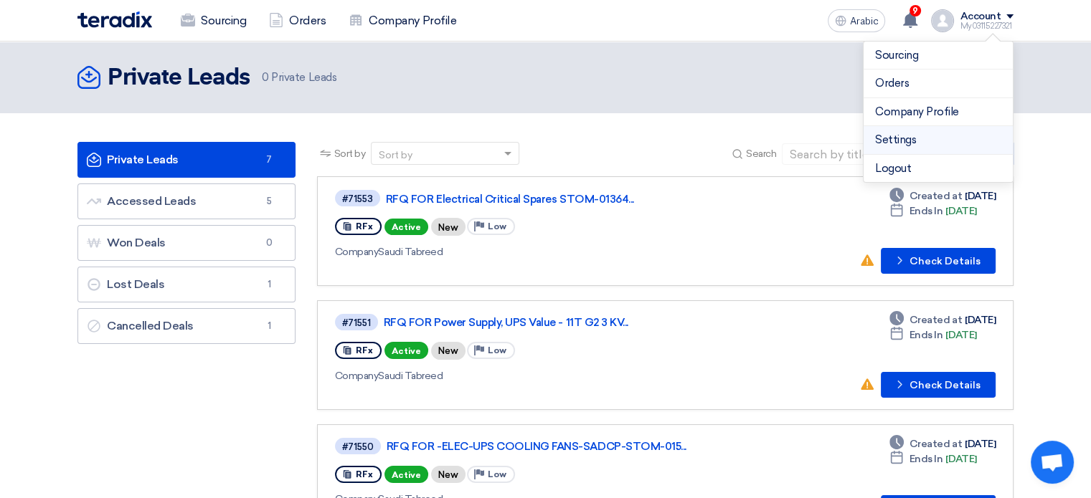
click at [907, 143] on font "Settings" at bounding box center [895, 139] width 41 height 13
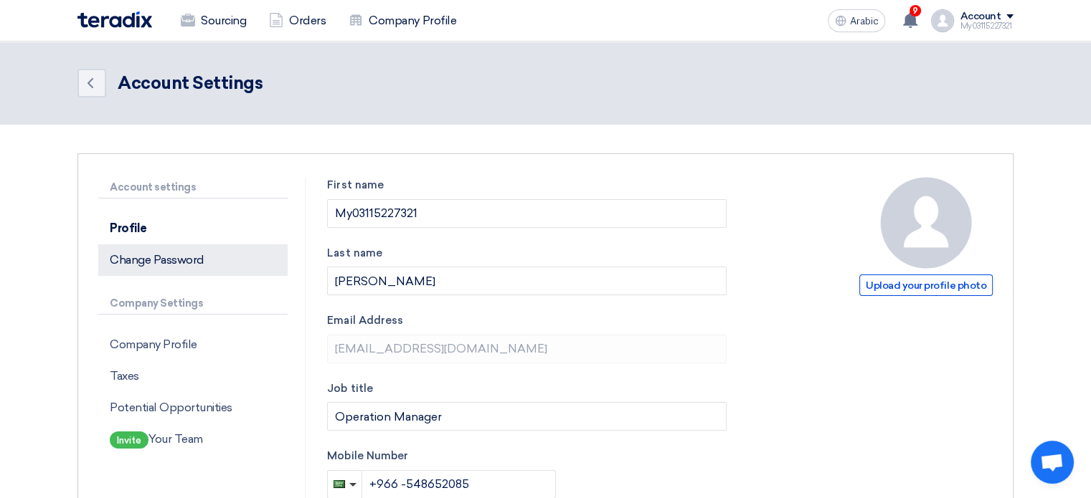
click at [195, 267] on p "Change Password" at bounding box center [192, 261] width 189 height 32
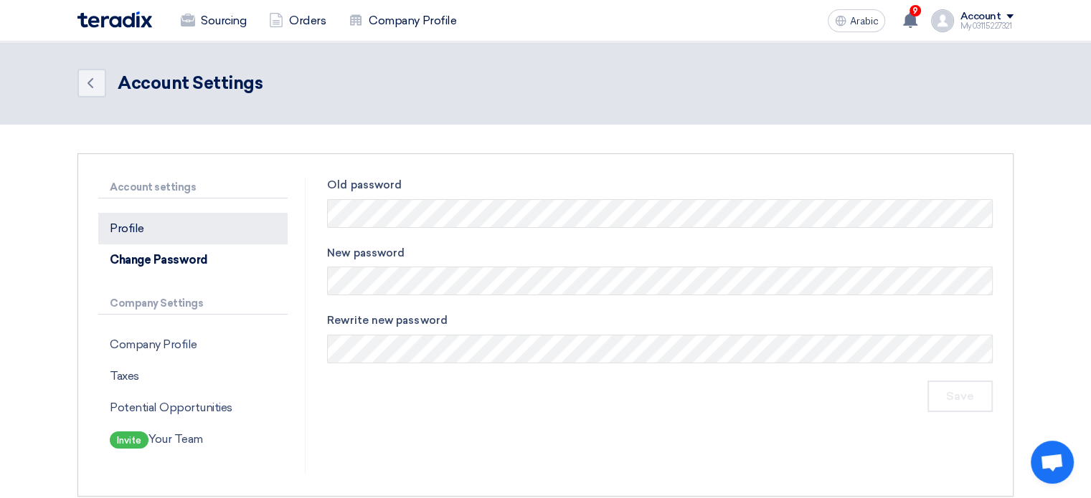
click at [155, 227] on p "Profile" at bounding box center [192, 229] width 189 height 32
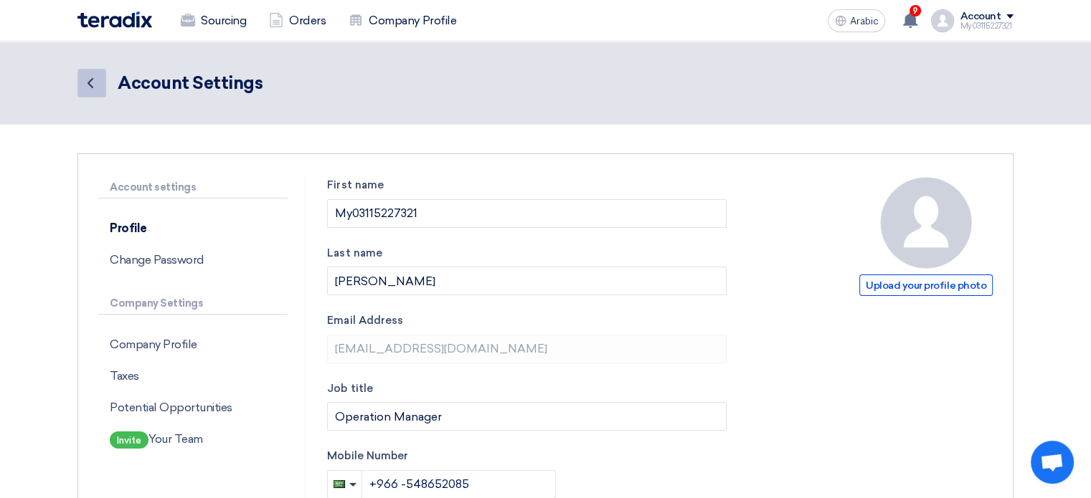
click at [85, 82] on icon "Back" at bounding box center [90, 83] width 17 height 17
